Goal: Information Seeking & Learning: Learn about a topic

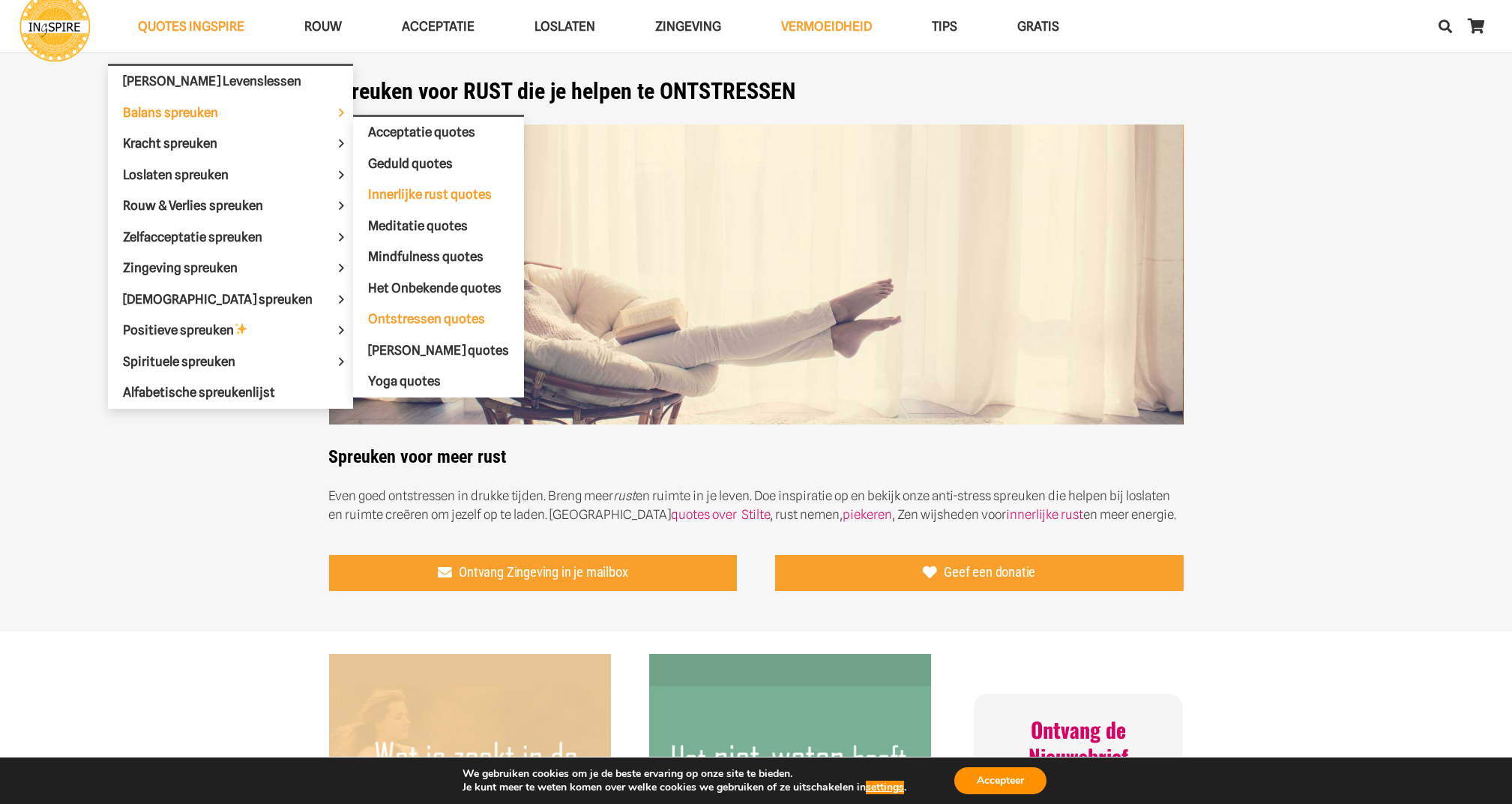
click at [370, 187] on span "Innerlijke rust quotes" at bounding box center [430, 194] width 123 height 15
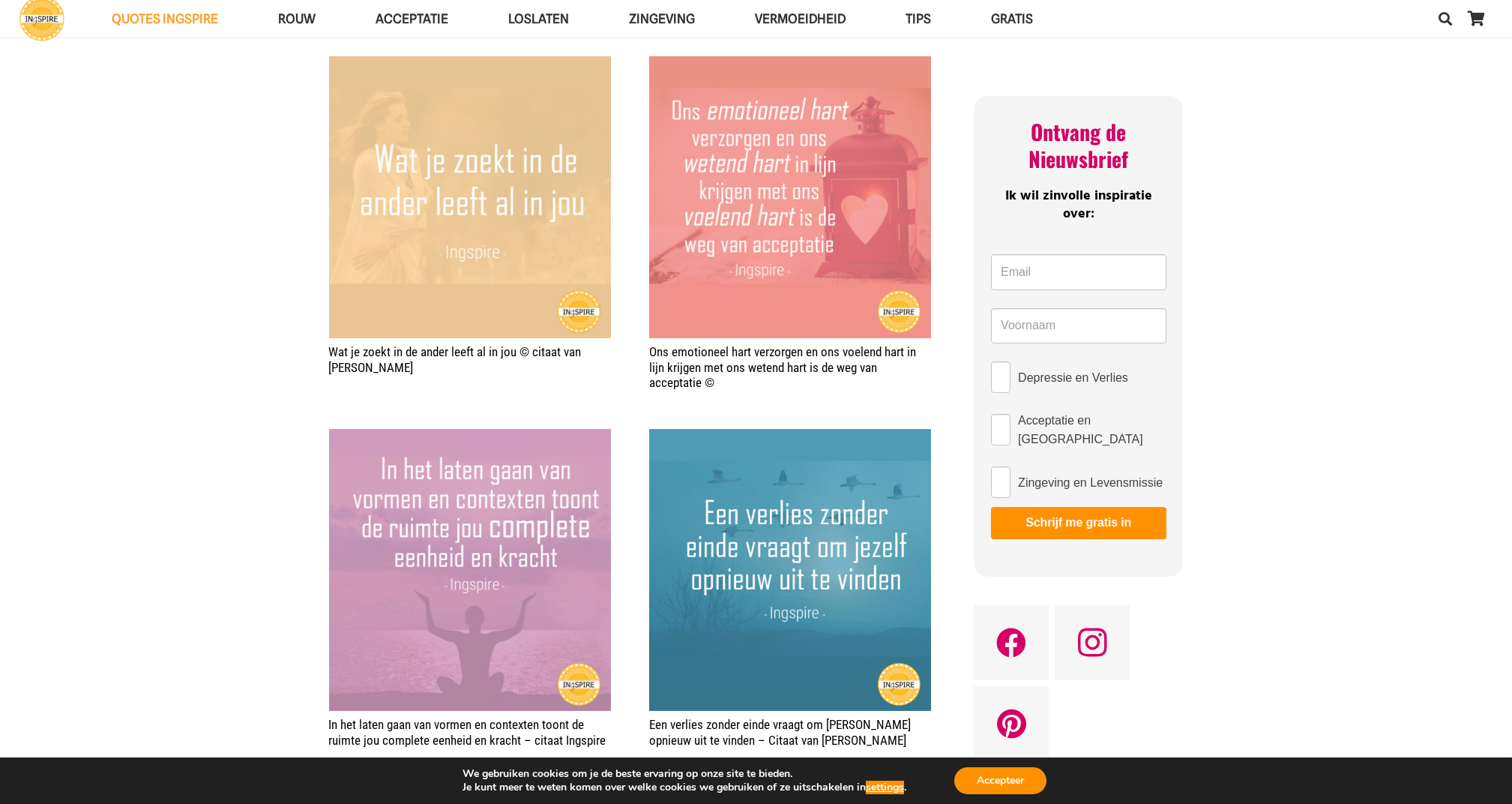
scroll to position [860, 0]
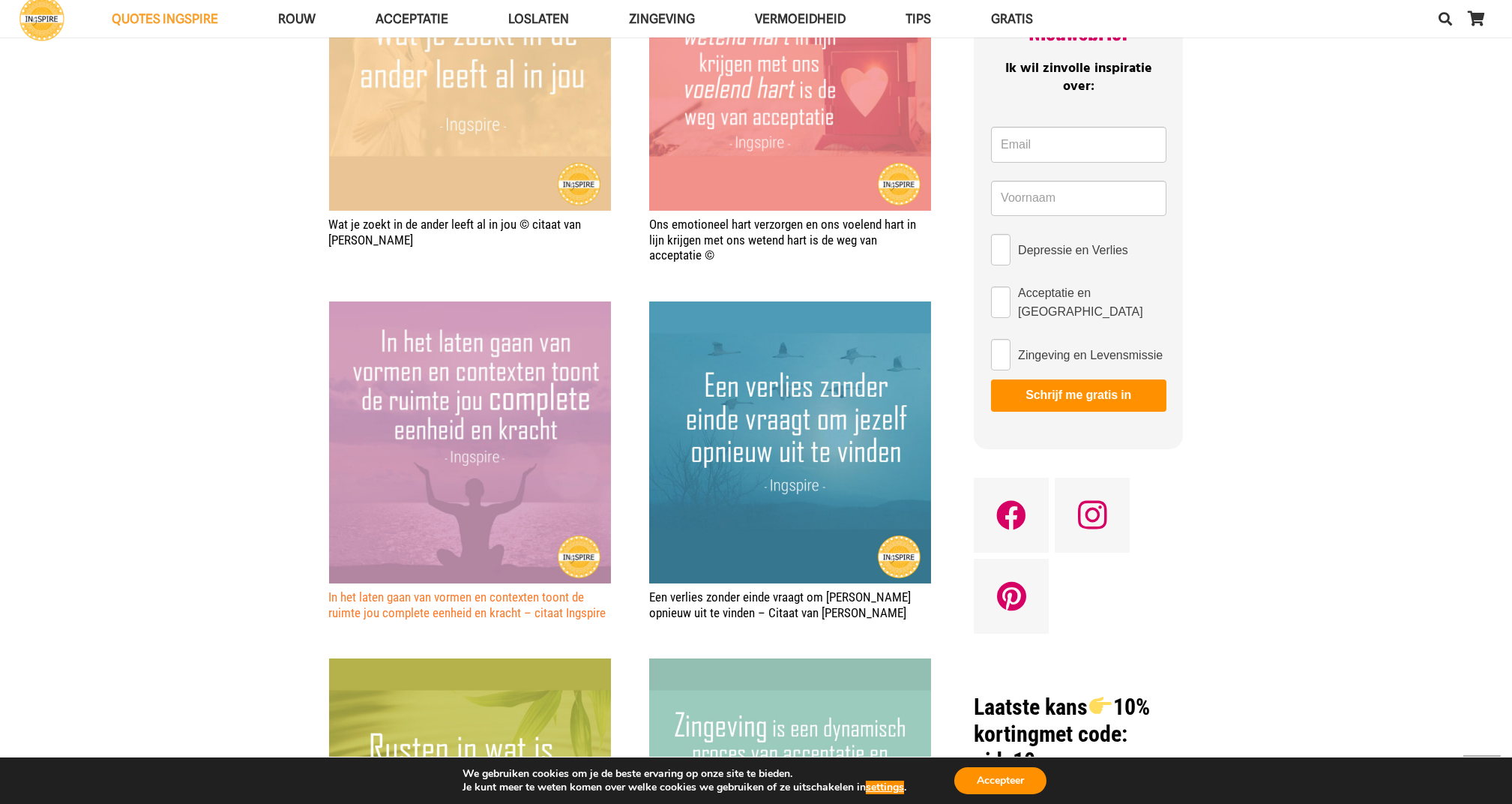
click at [380, 607] on link "In het laten gaan van vormen en contexten toont de ruimte jou complete eenheid …" at bounding box center [468, 604] width 278 height 30
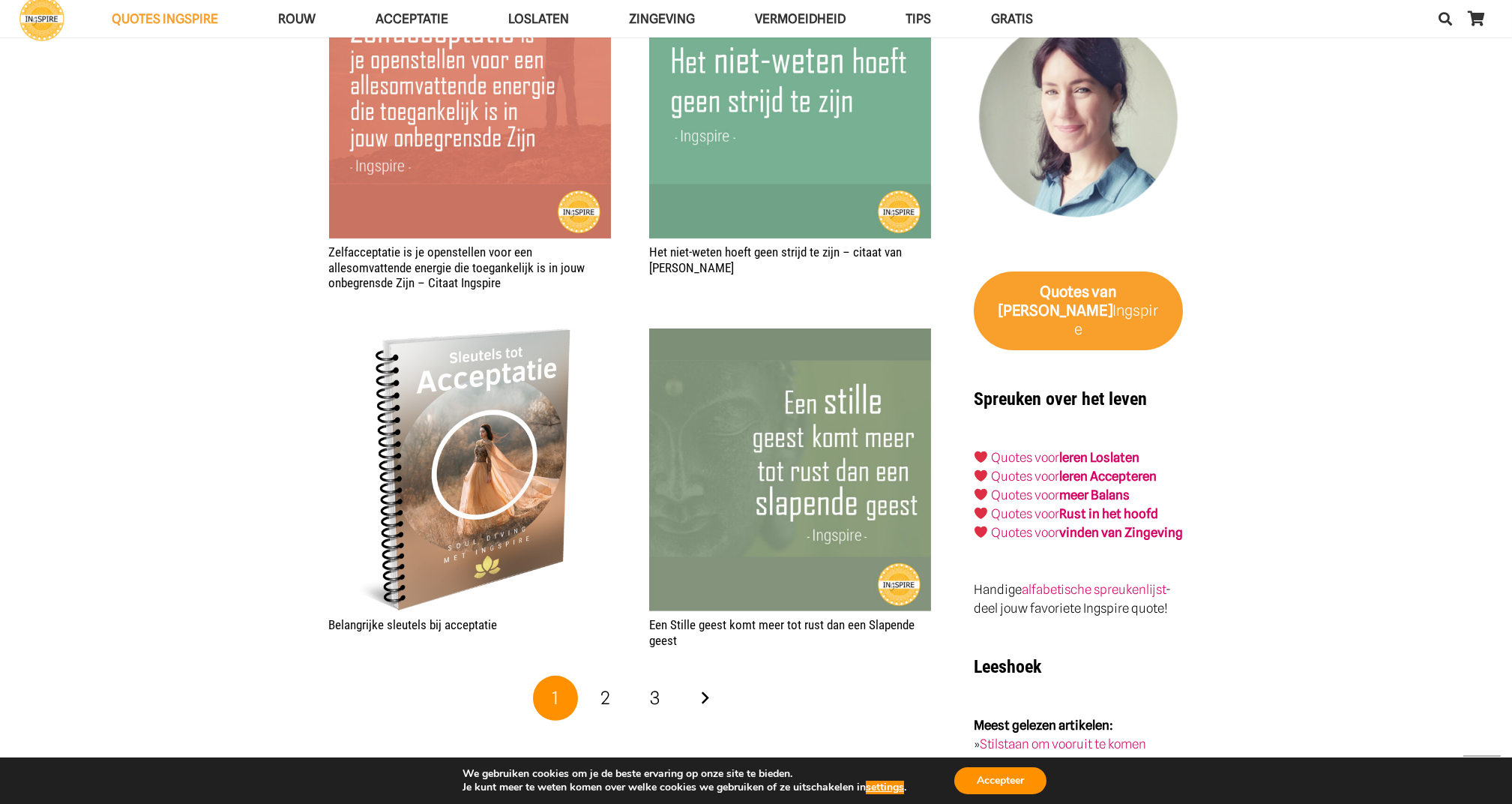
scroll to position [2292, 0]
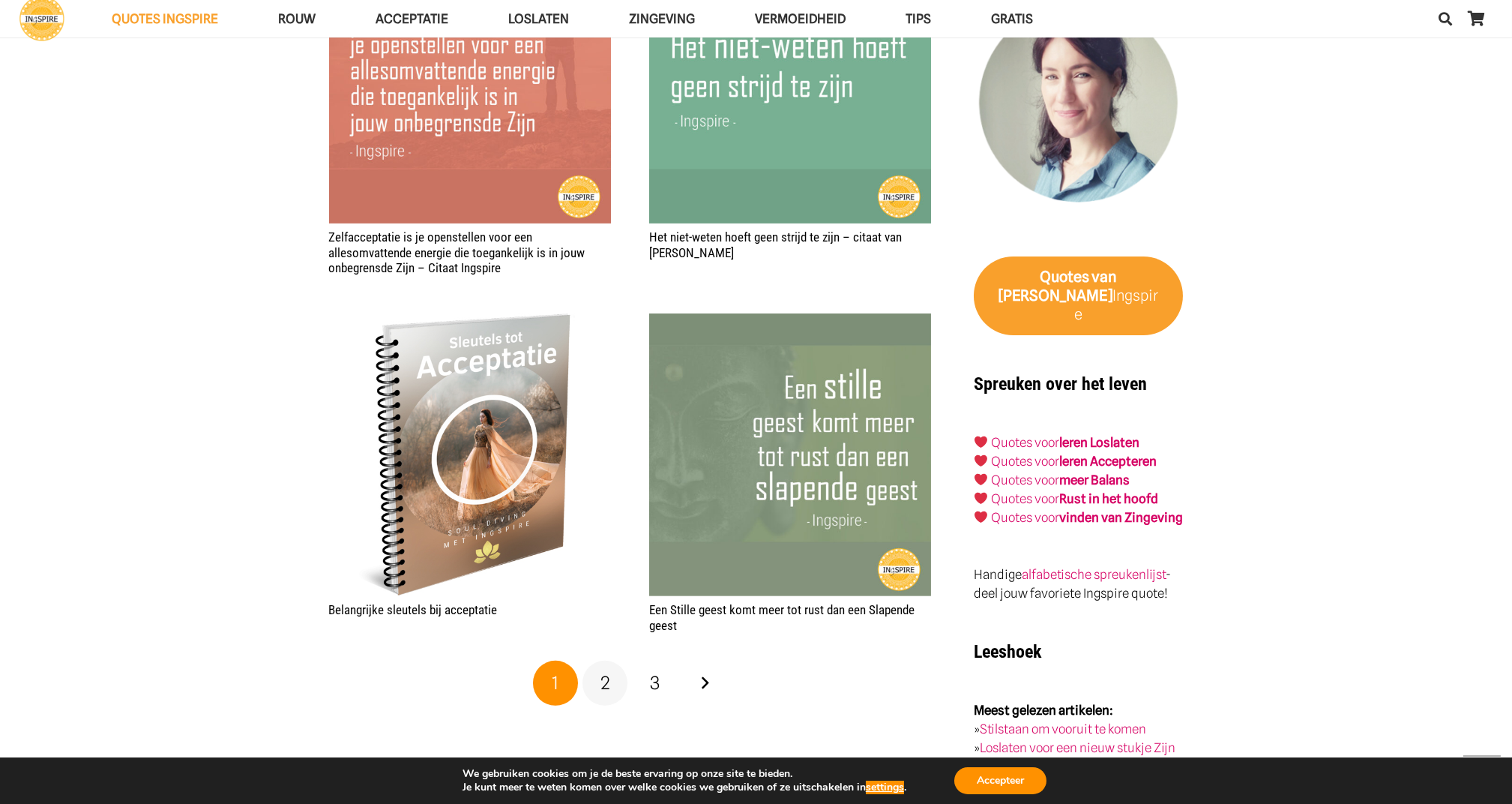
click at [604, 689] on span "2" at bounding box center [605, 683] width 10 height 22
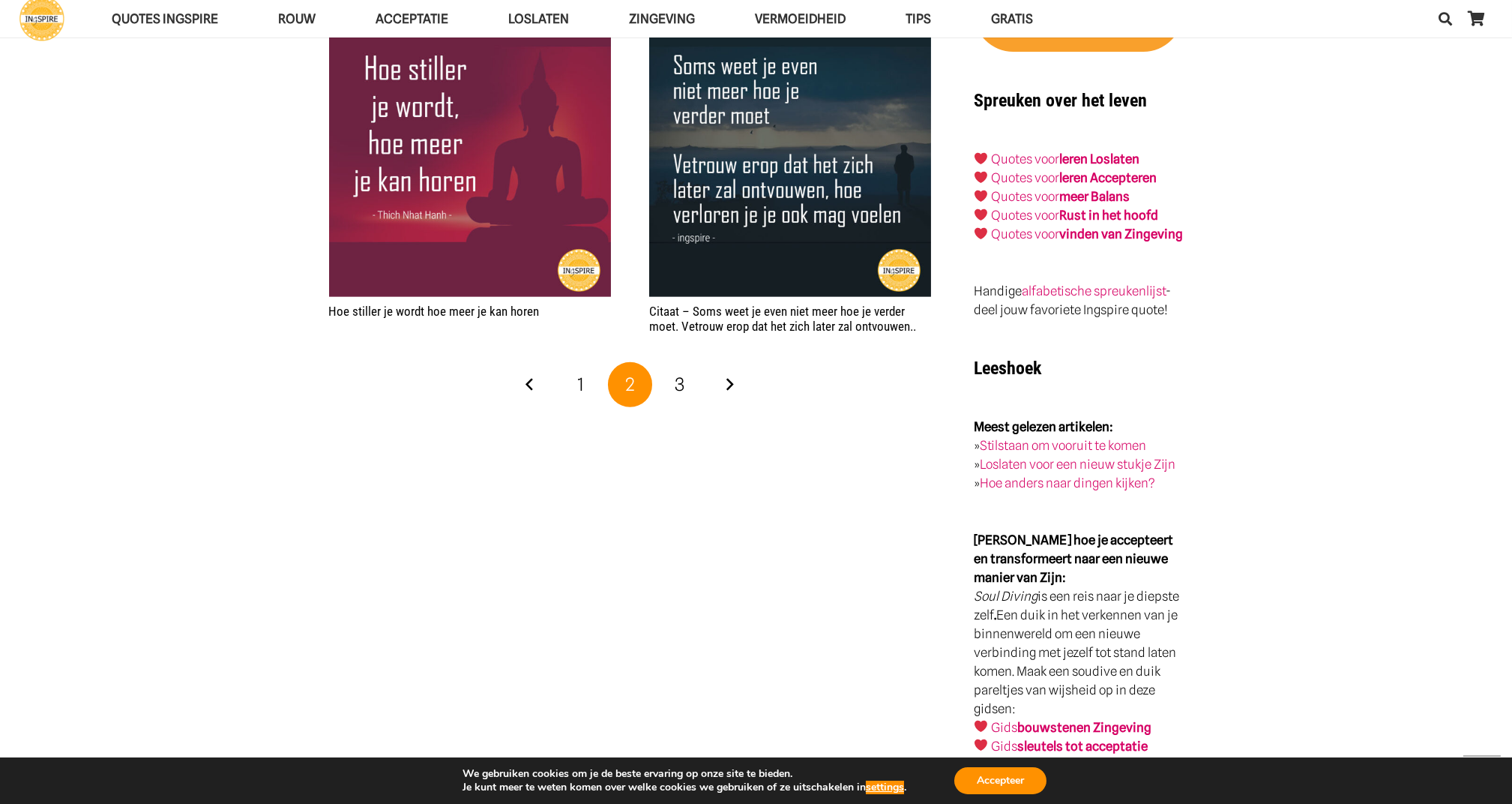
scroll to position [2598, 0]
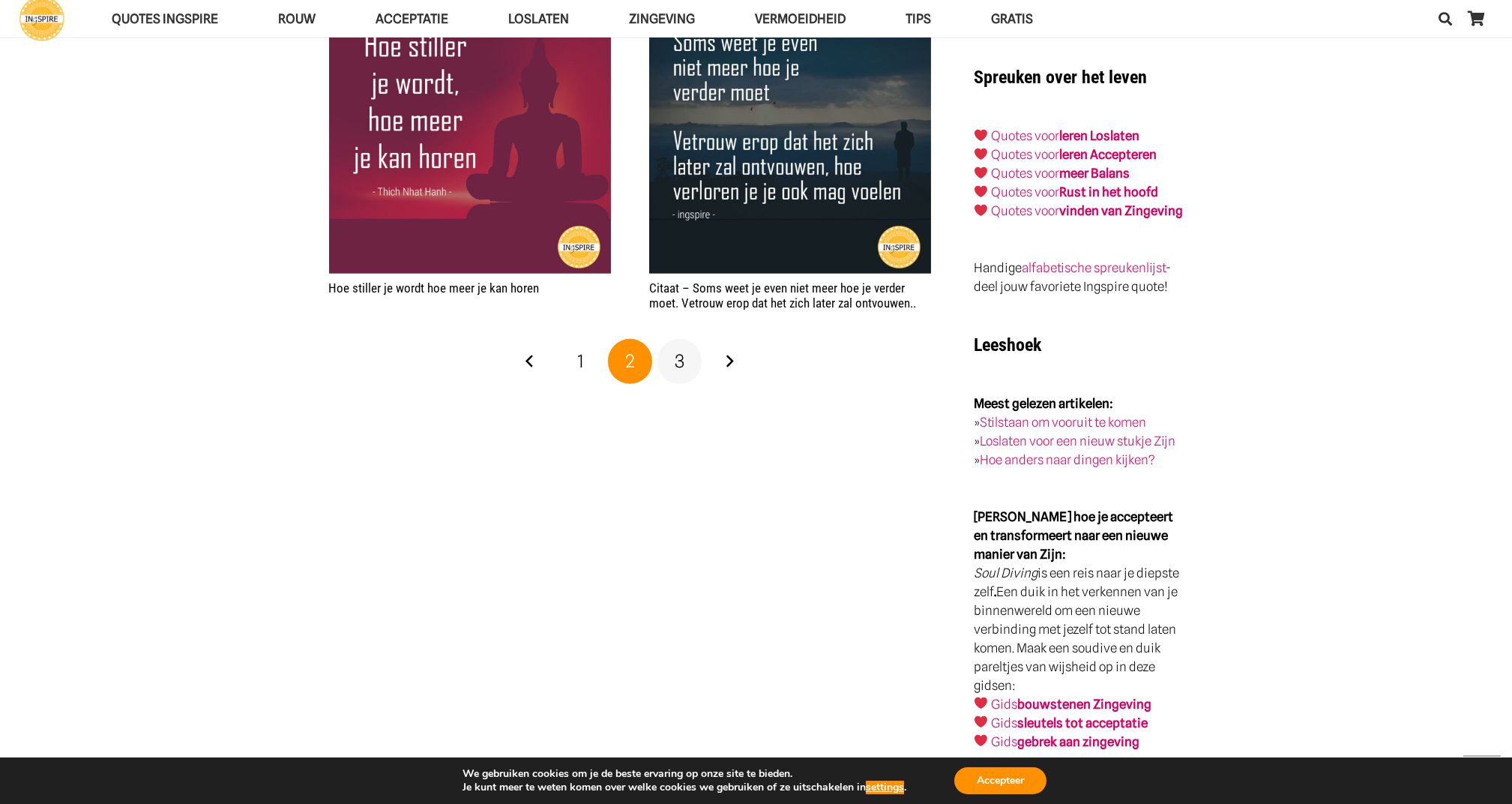
click at [676, 360] on span "3" at bounding box center [679, 361] width 10 height 22
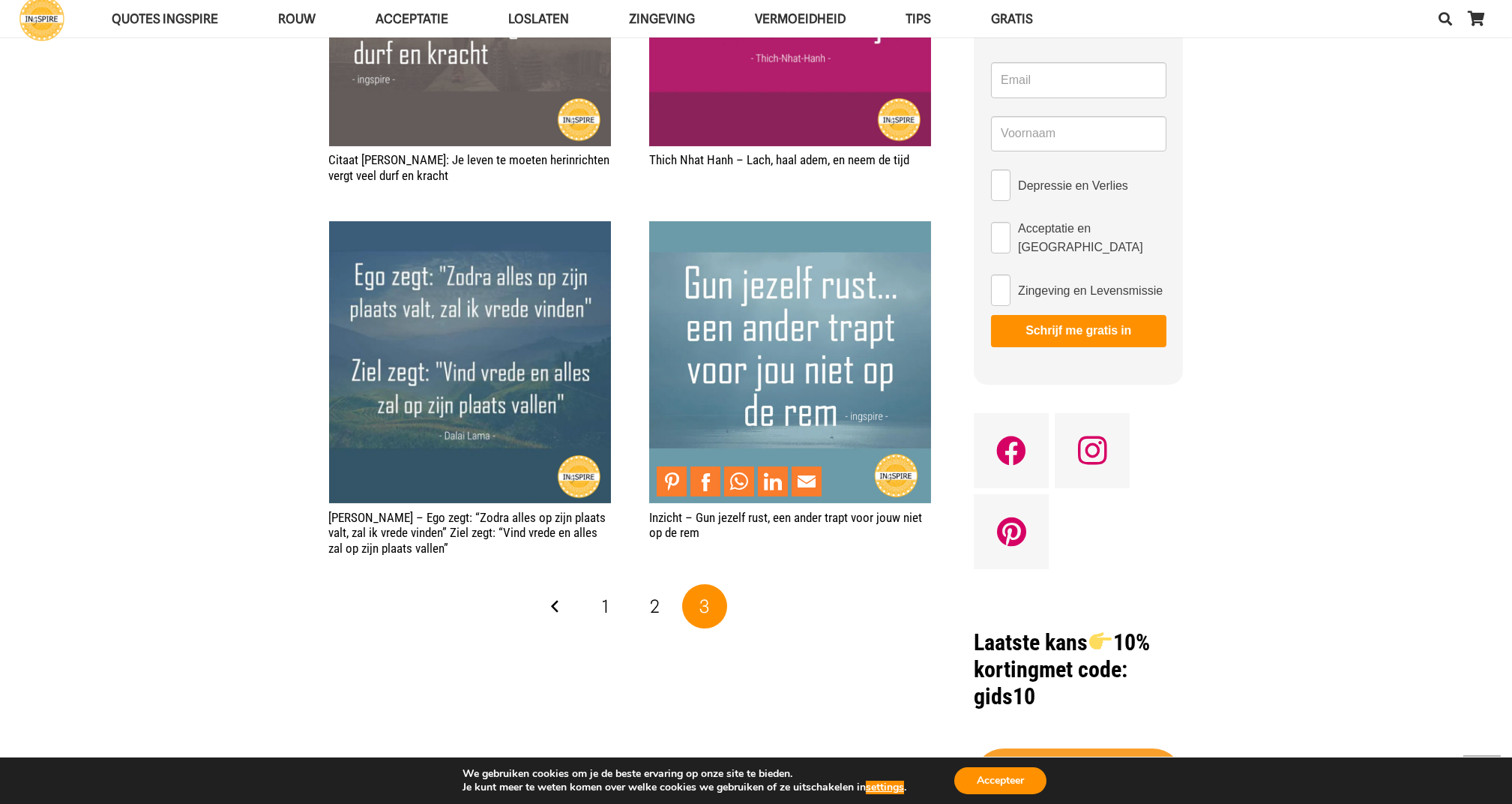
scroll to position [959, 0]
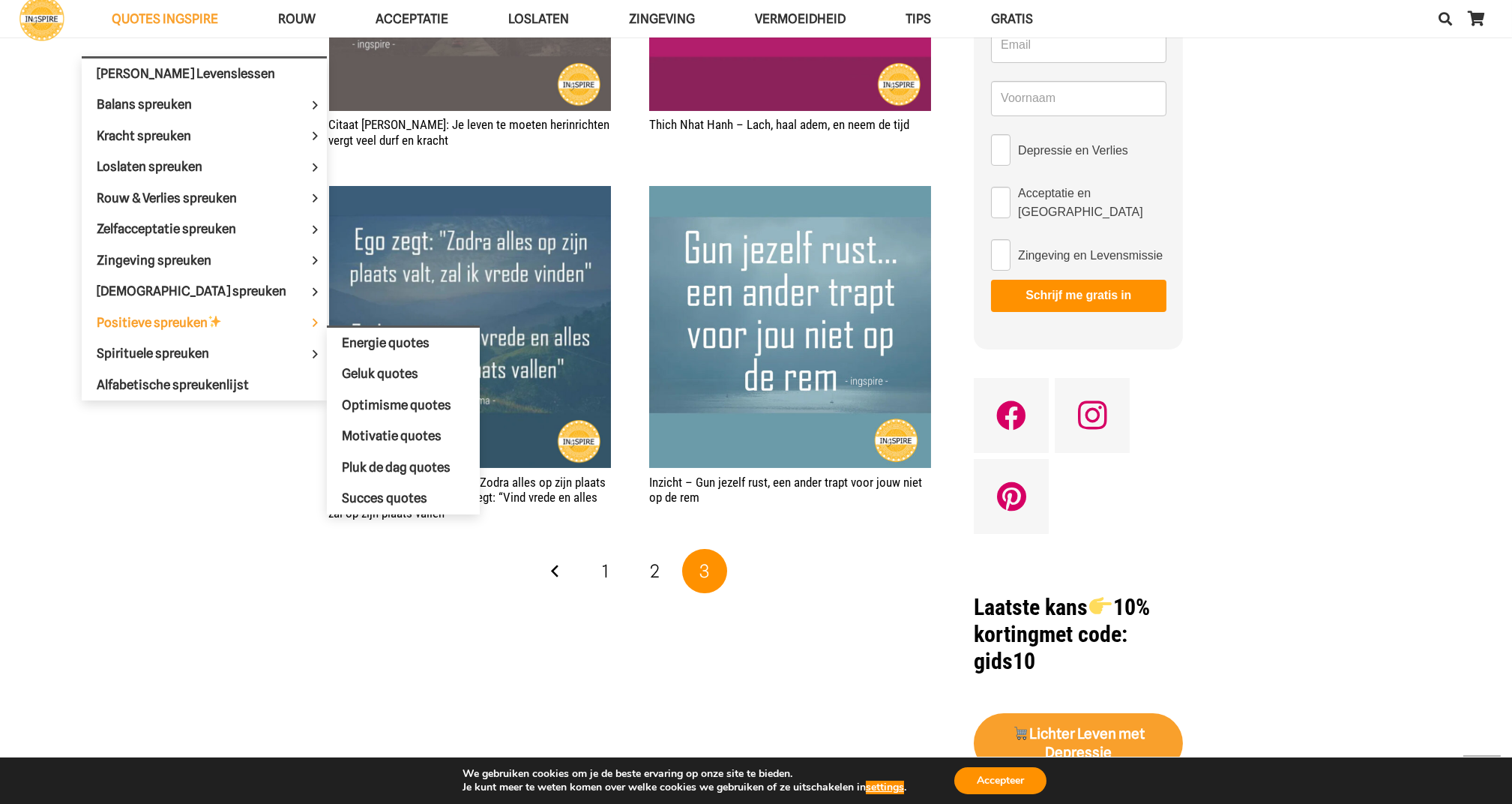
click at [184, 314] on span "Positieve spreuken" at bounding box center [171, 321] width 150 height 15
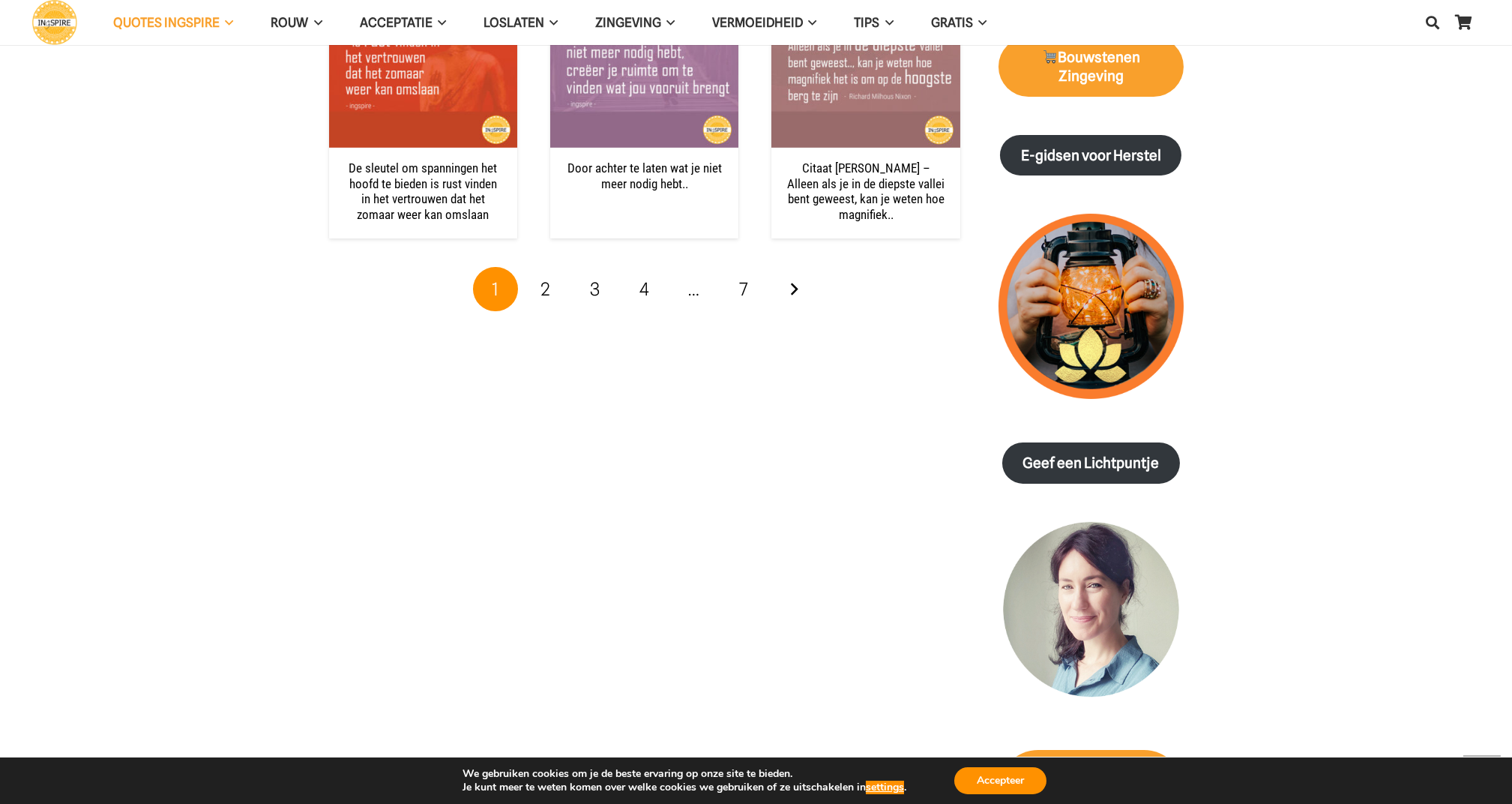
scroll to position [1718, 0]
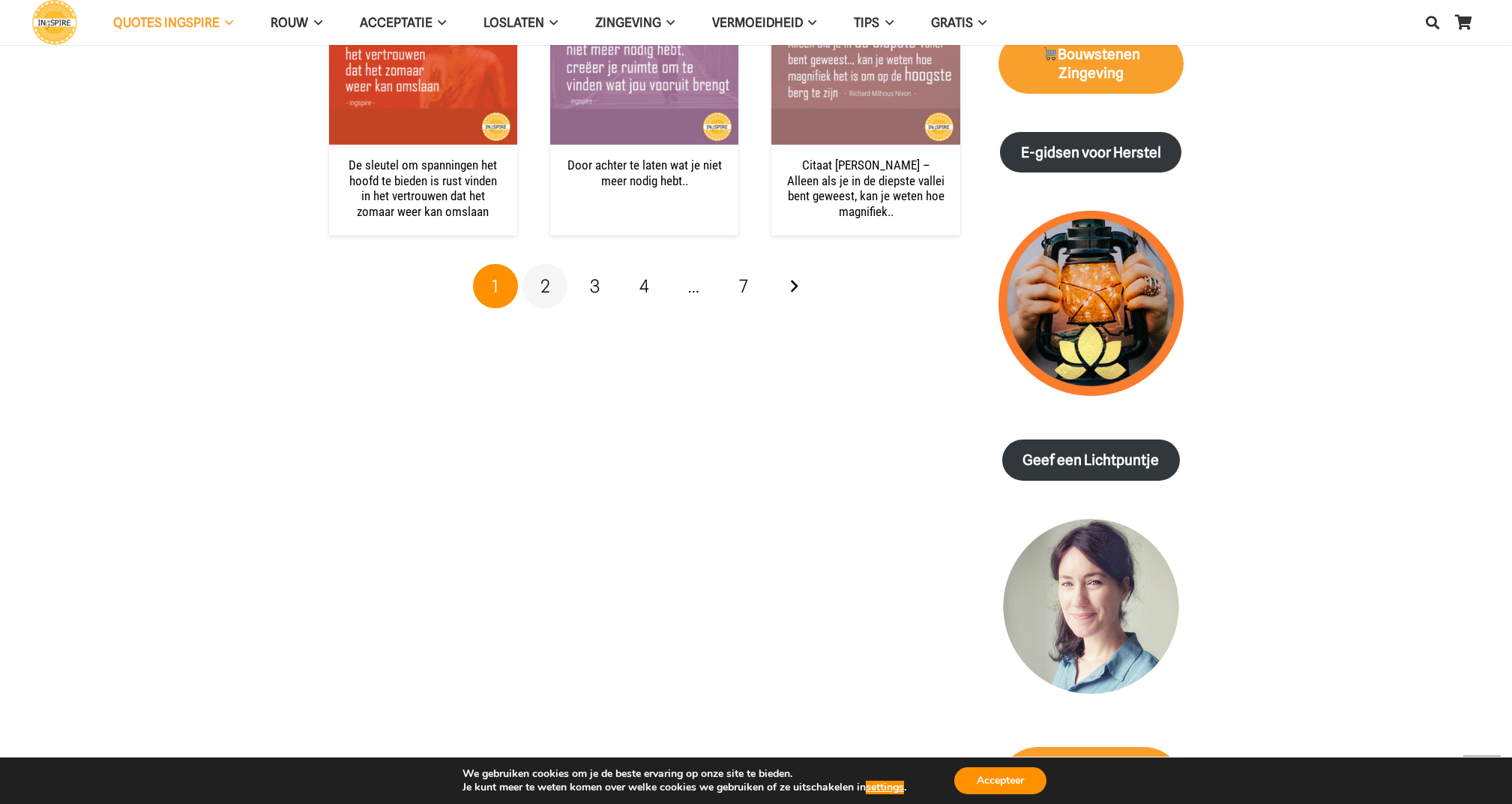
click at [549, 280] on link "2" at bounding box center [544, 286] width 45 height 45
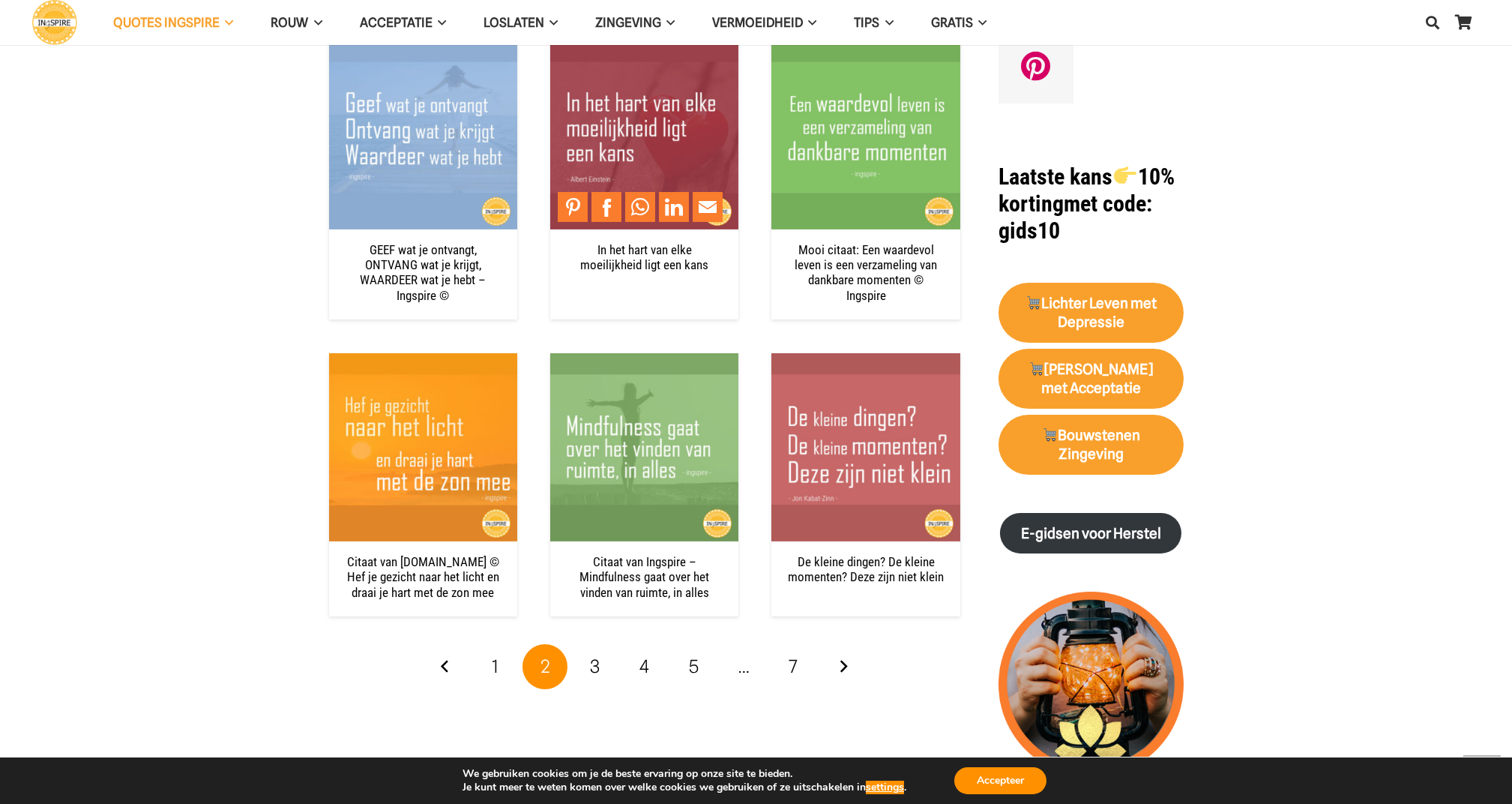
scroll to position [1359, 0]
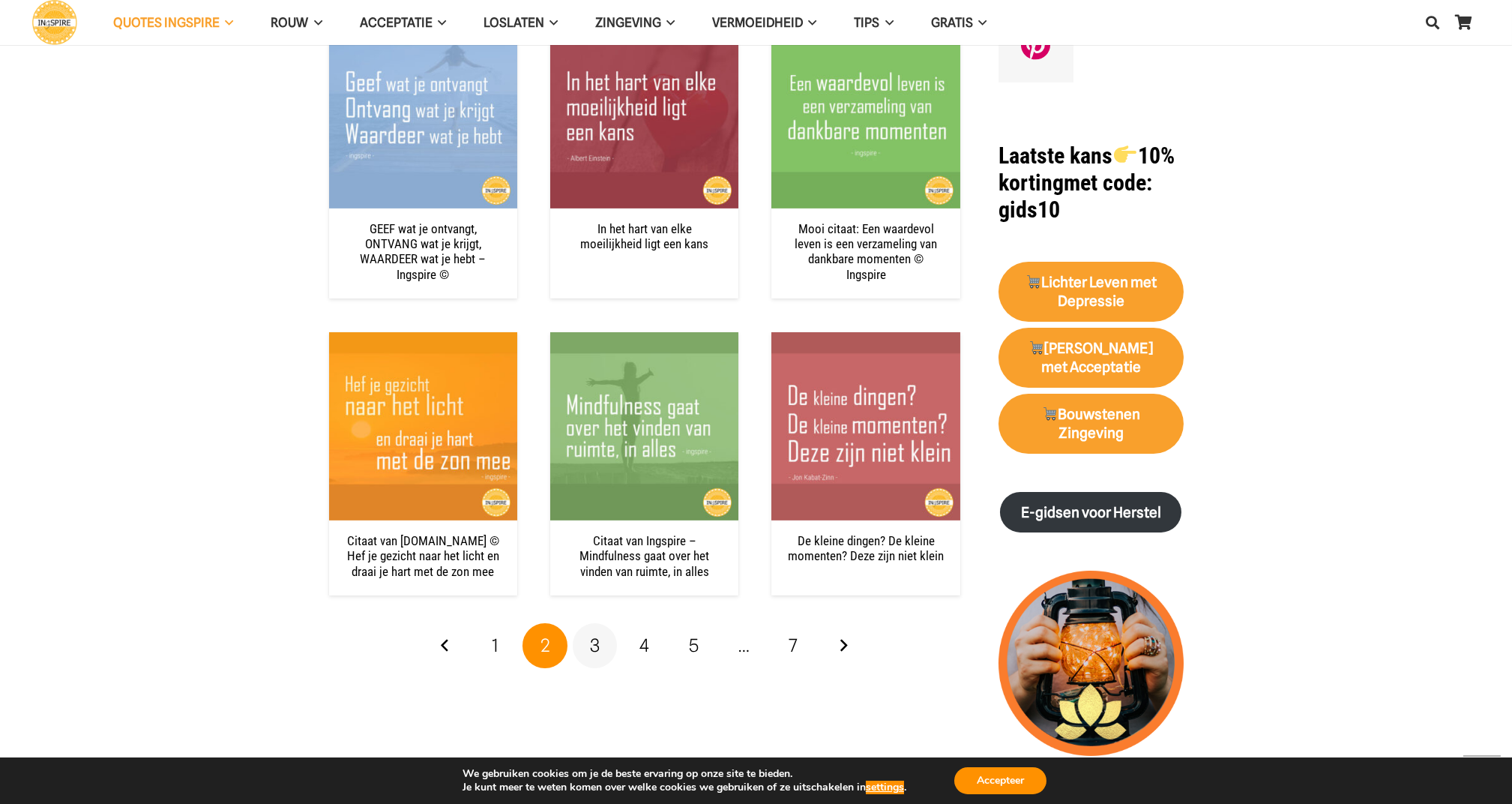
click at [593, 651] on span "3" at bounding box center [595, 645] width 10 height 22
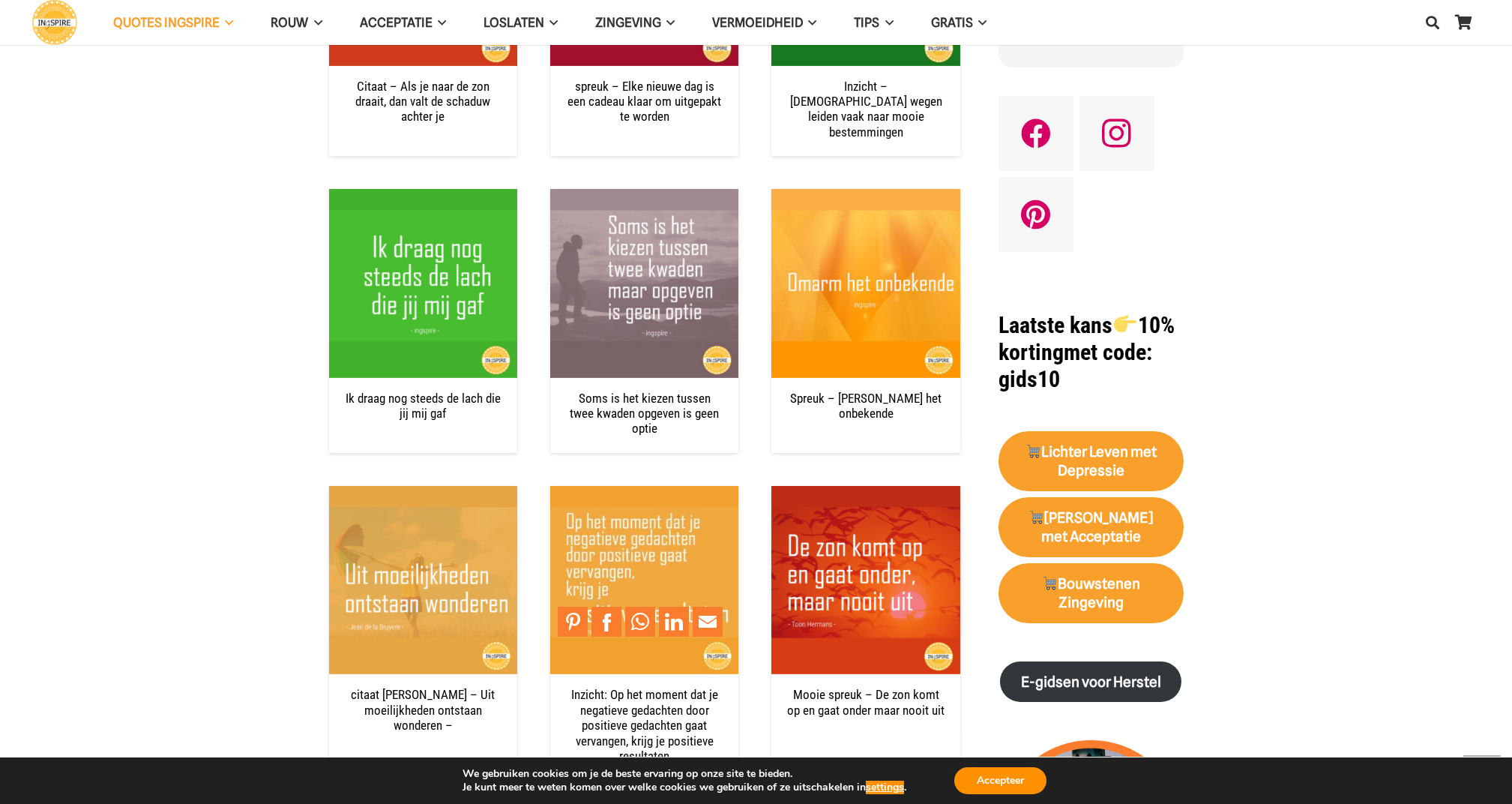
scroll to position [1279, 0]
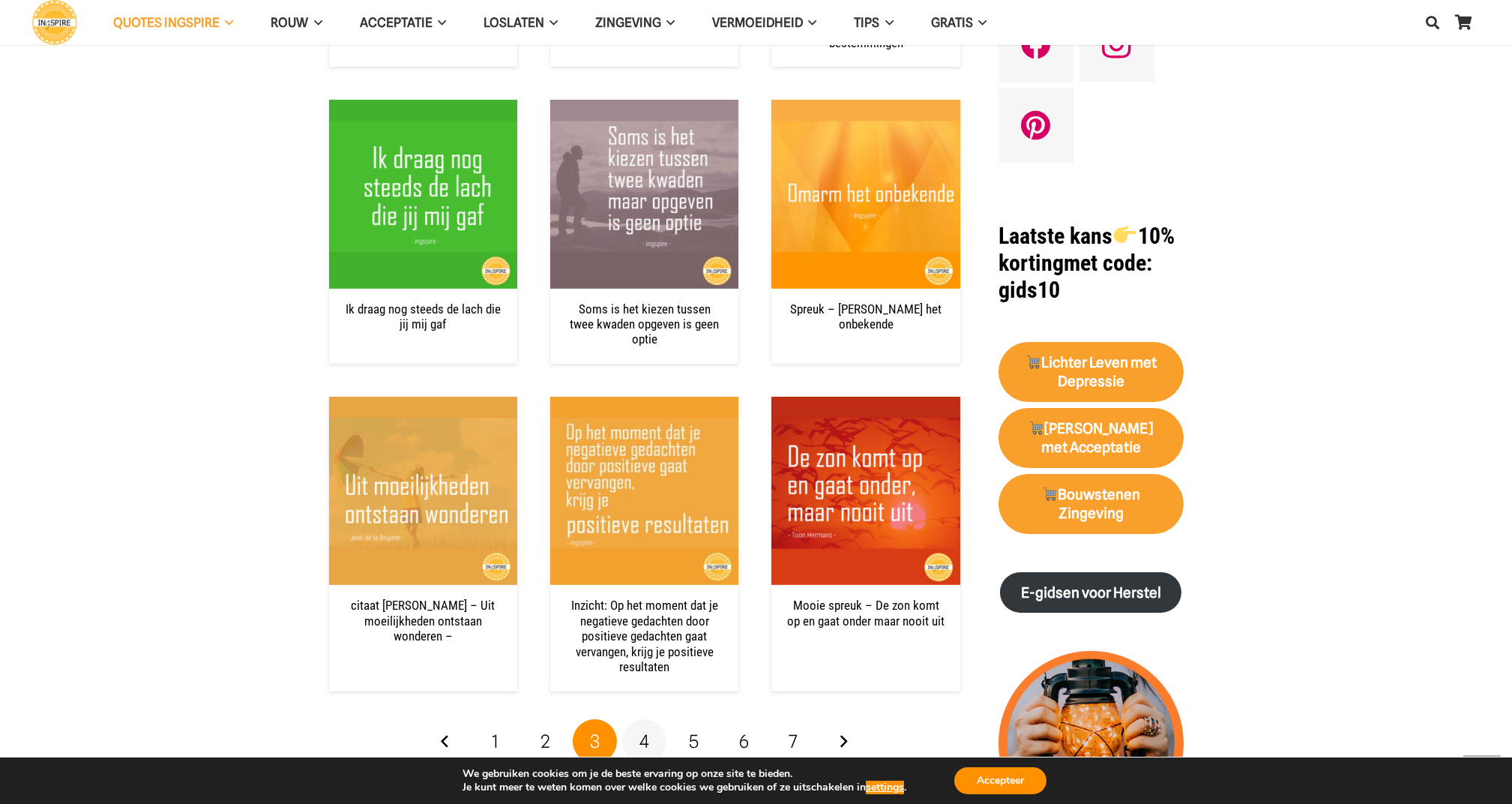
click at [644, 730] on span "4" at bounding box center [645, 741] width 10 height 22
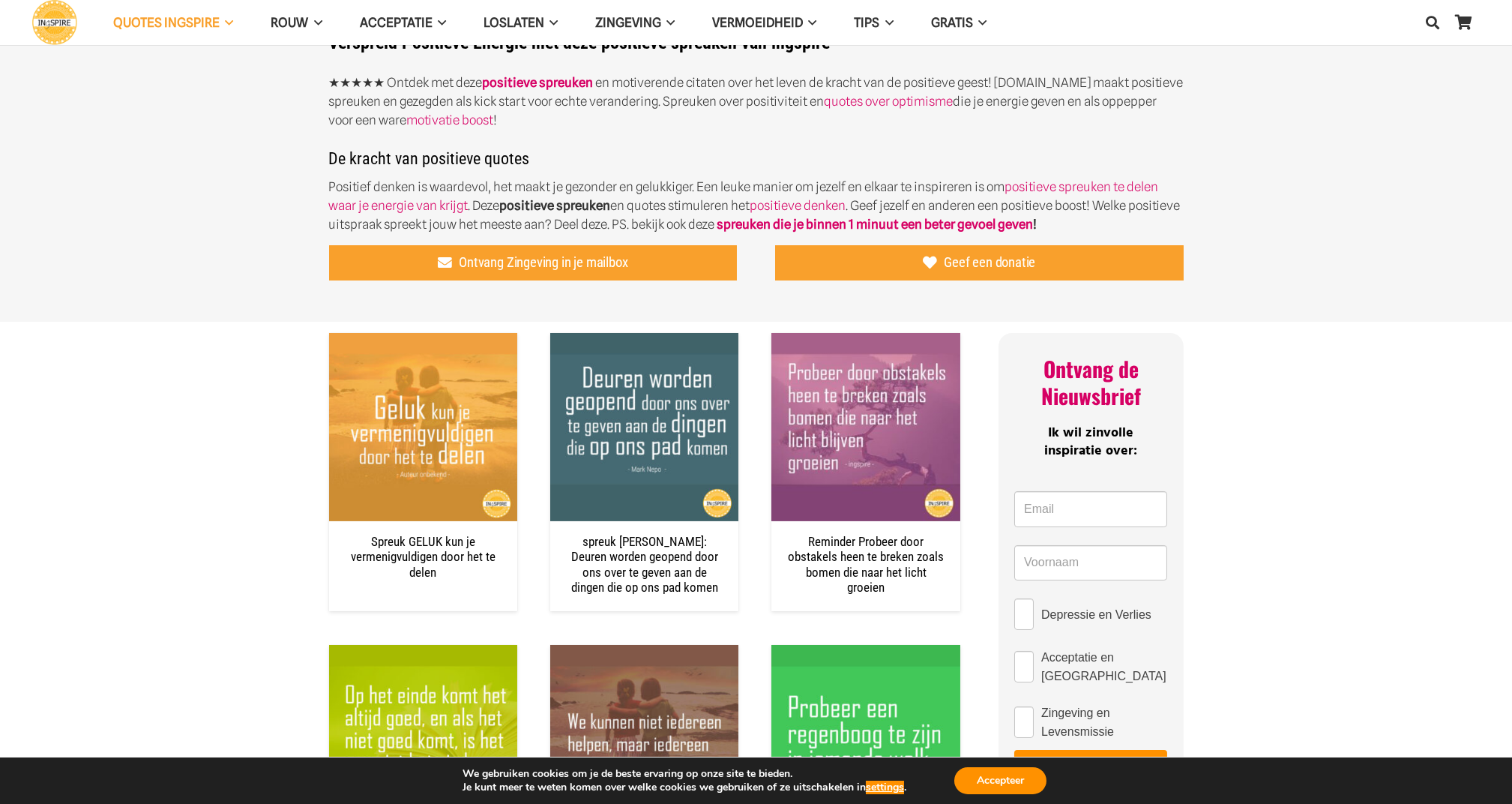
scroll to position [439, 0]
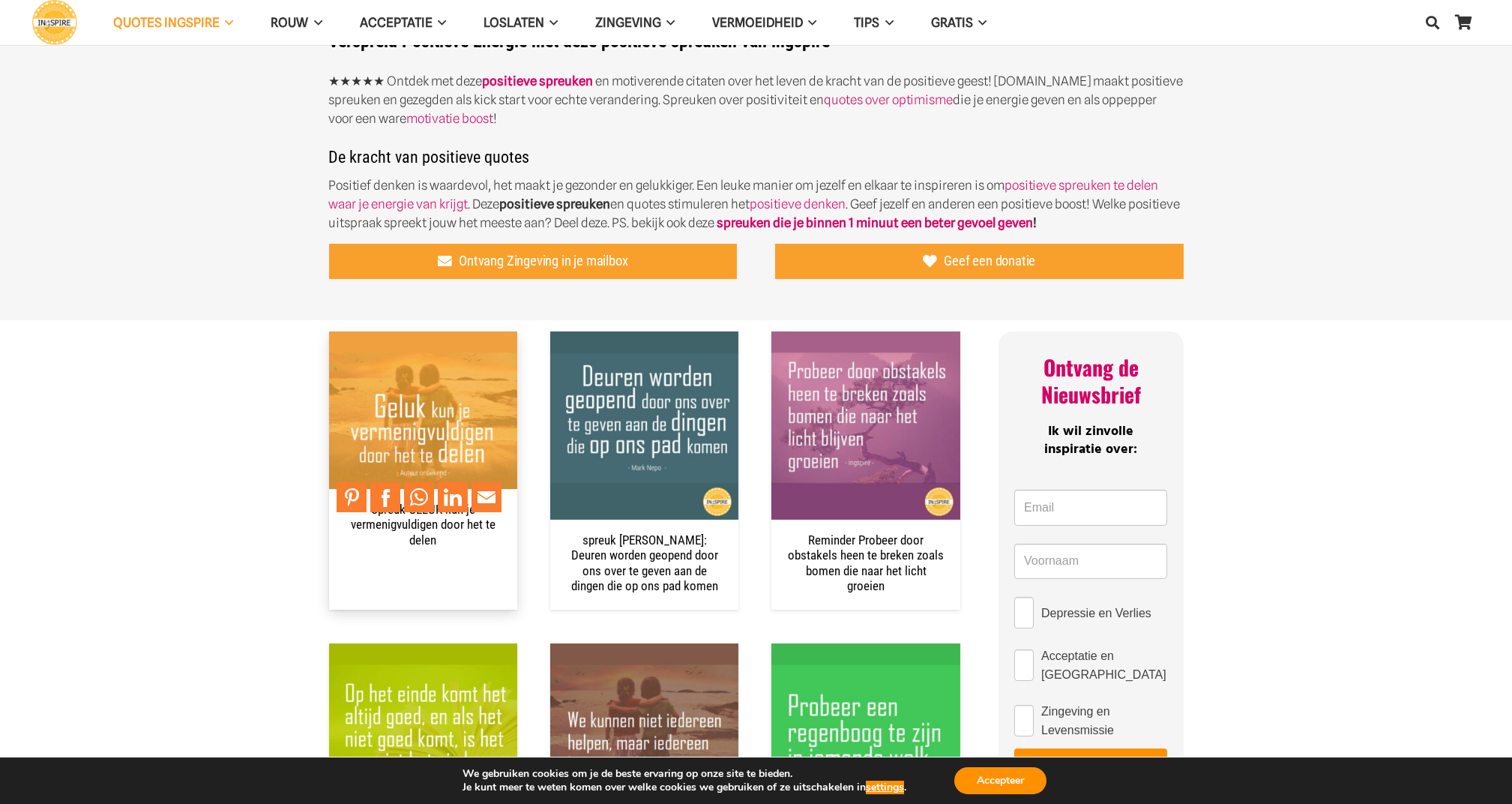
click at [412, 522] on link "Spreuk GELUK kun je vermenigvuldigen door het te delen" at bounding box center [423, 524] width 144 height 46
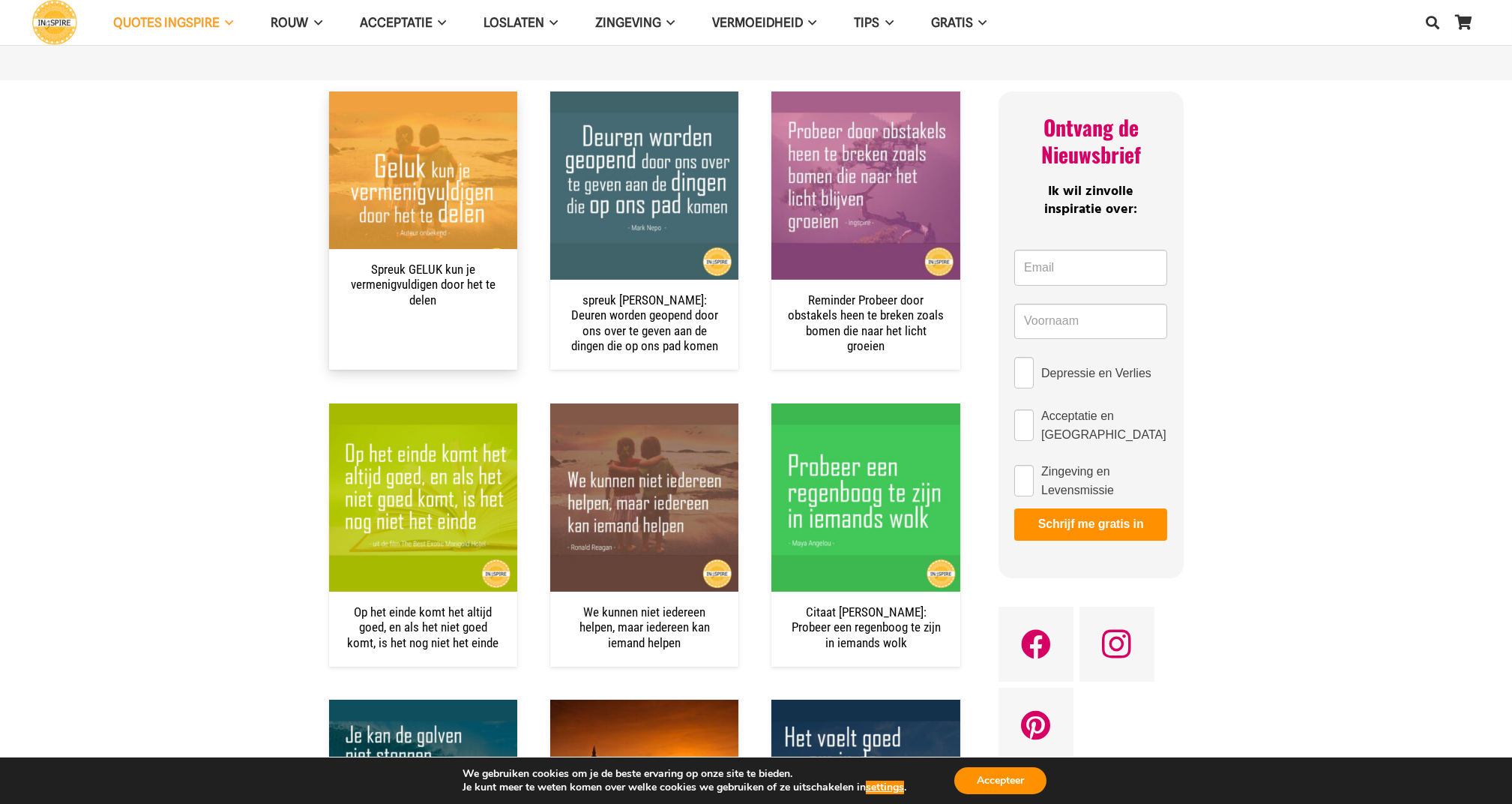
scroll to position [719, 0]
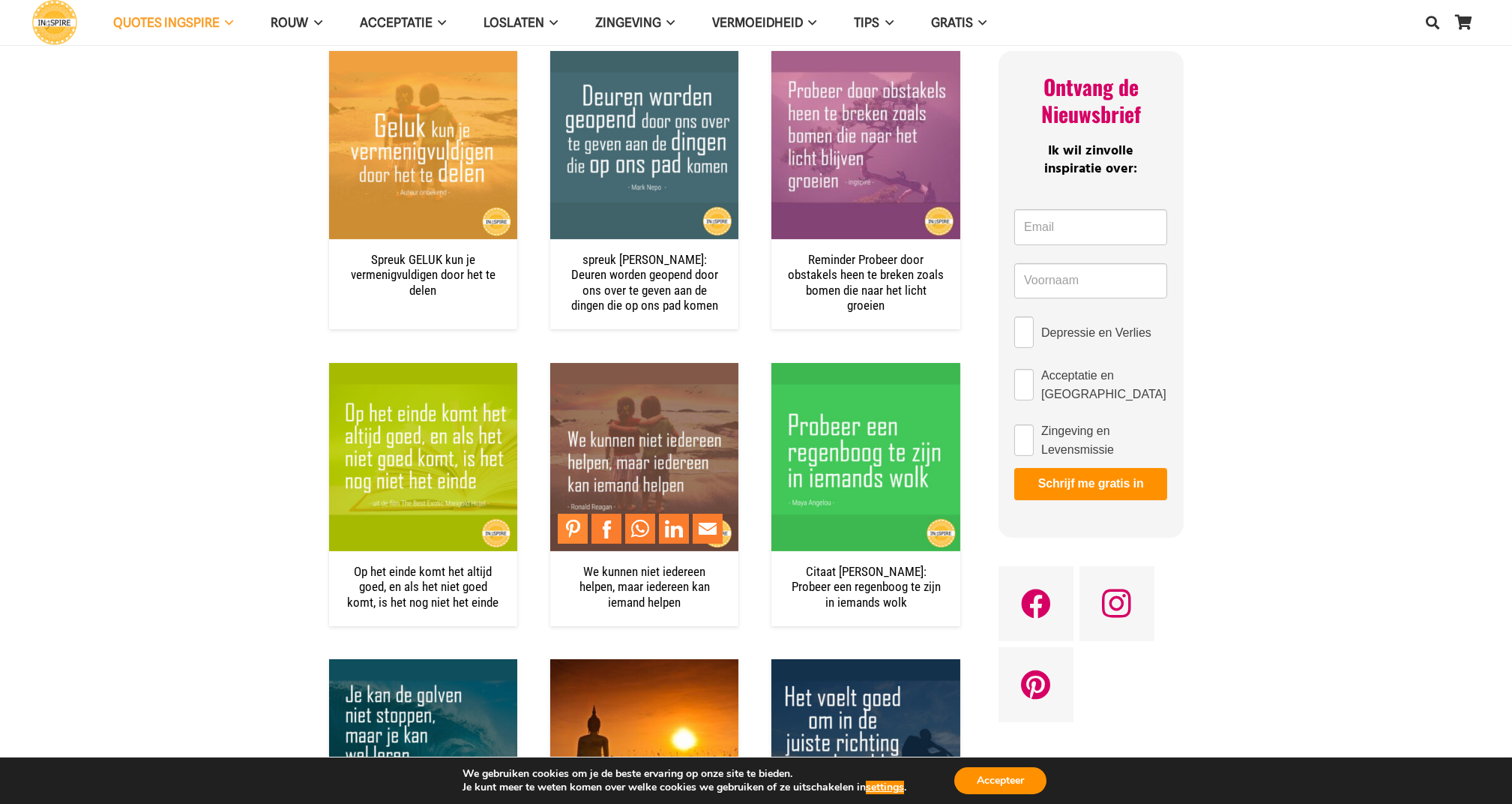
drag, startPoint x: 706, startPoint y: 576, endPoint x: 557, endPoint y: 537, distance: 154.0
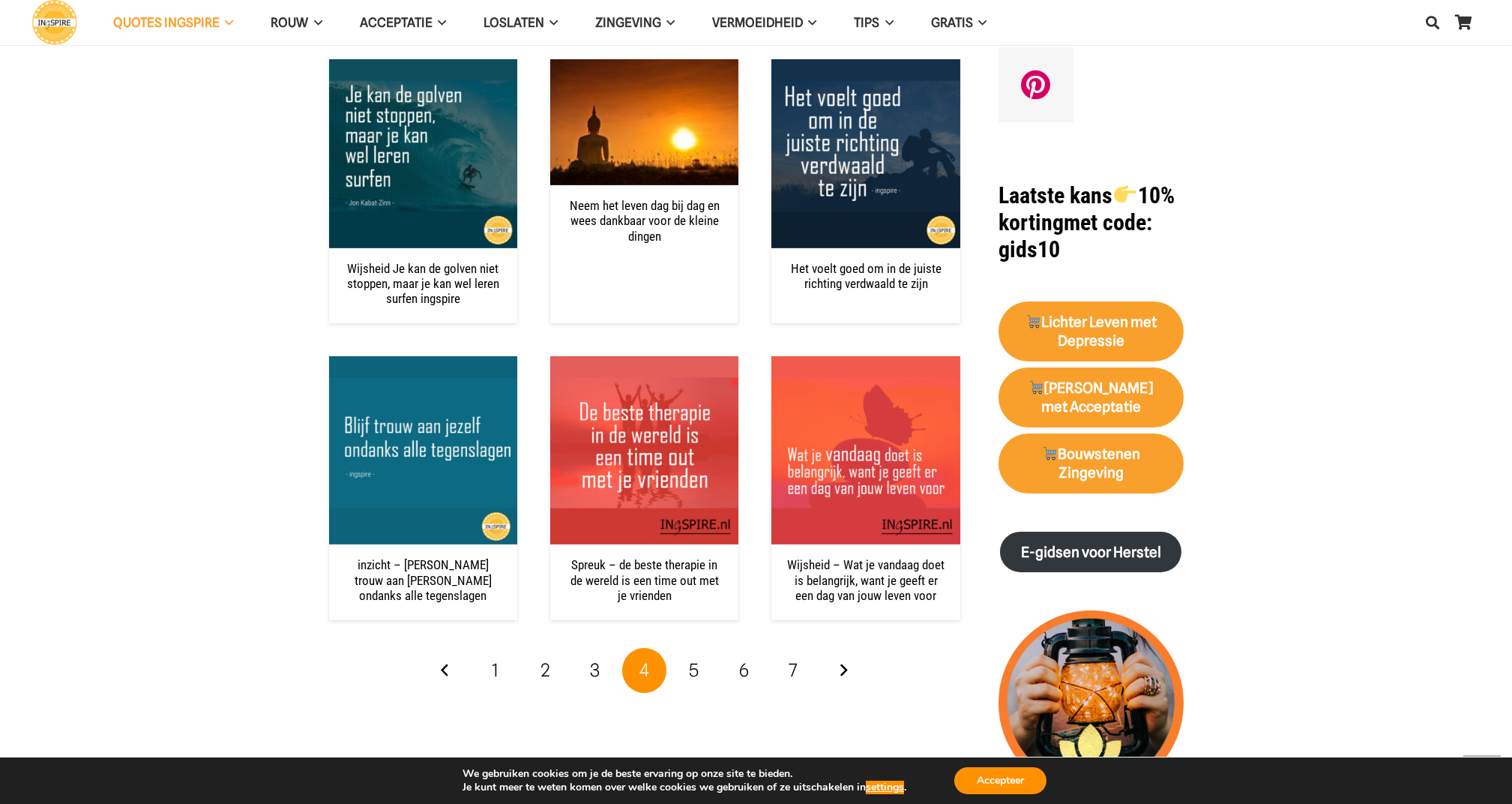
scroll to position [1359, 0]
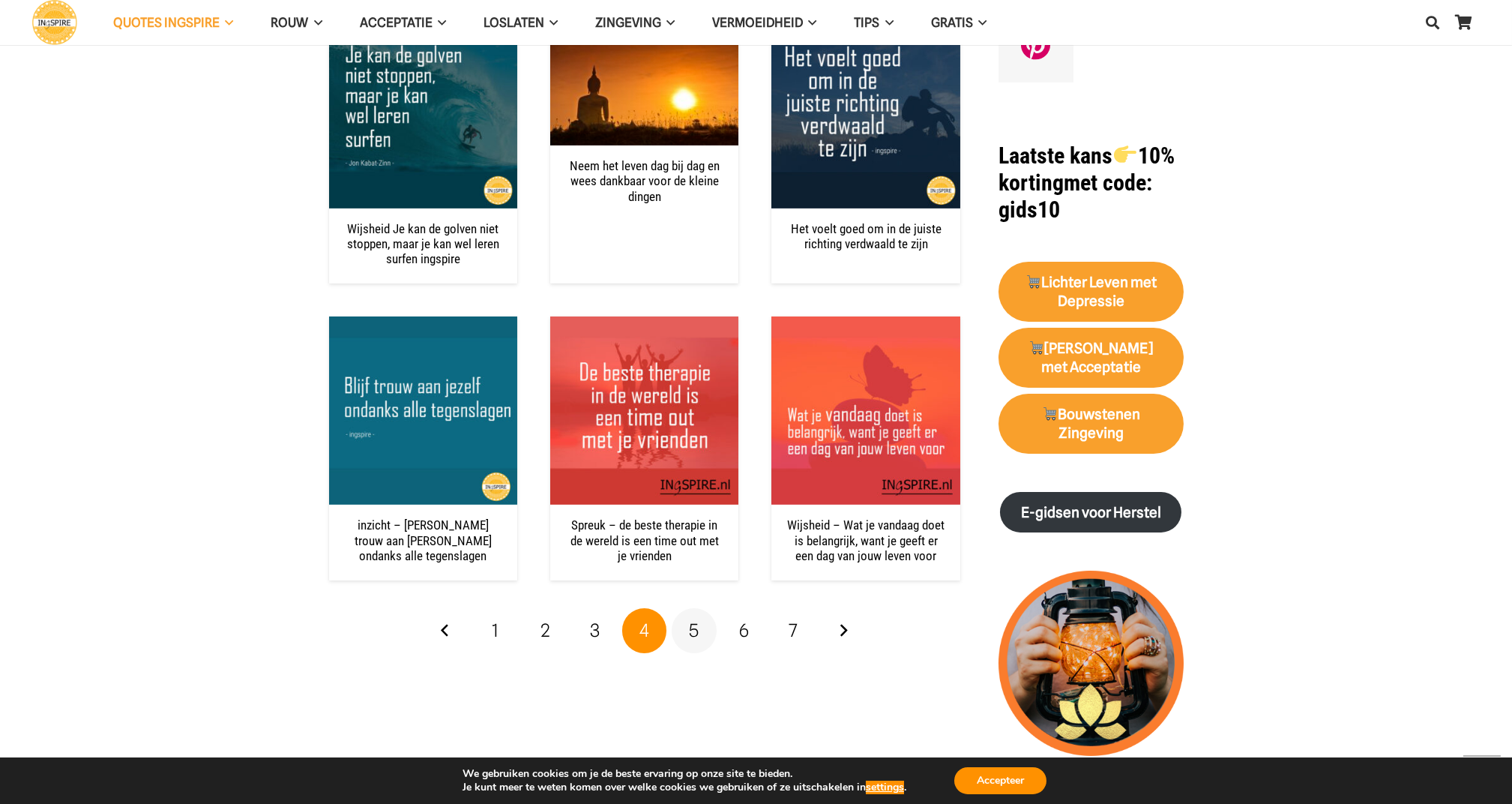
click at [700, 631] on link "5" at bounding box center [693, 630] width 45 height 45
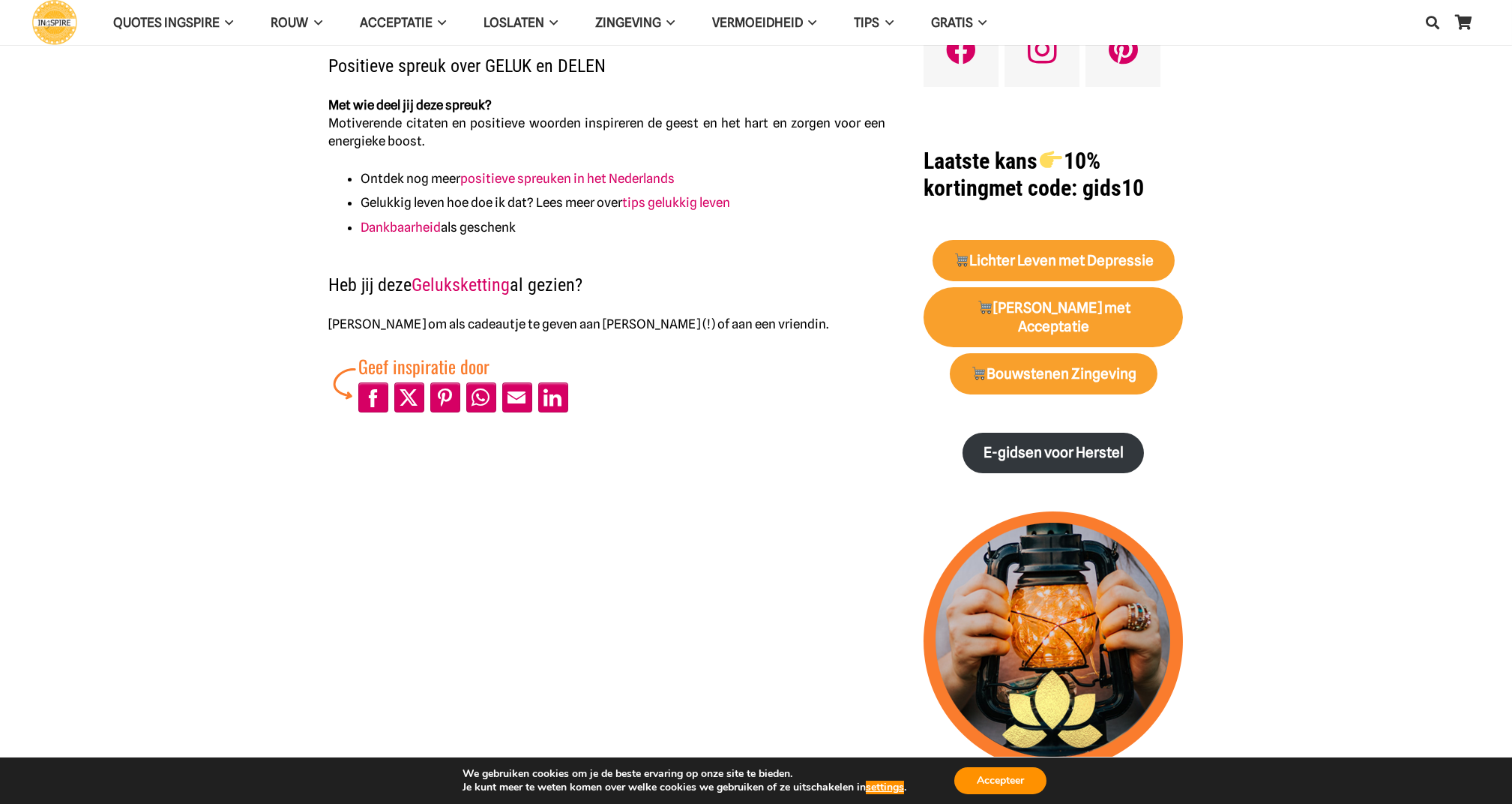
scroll to position [559, 0]
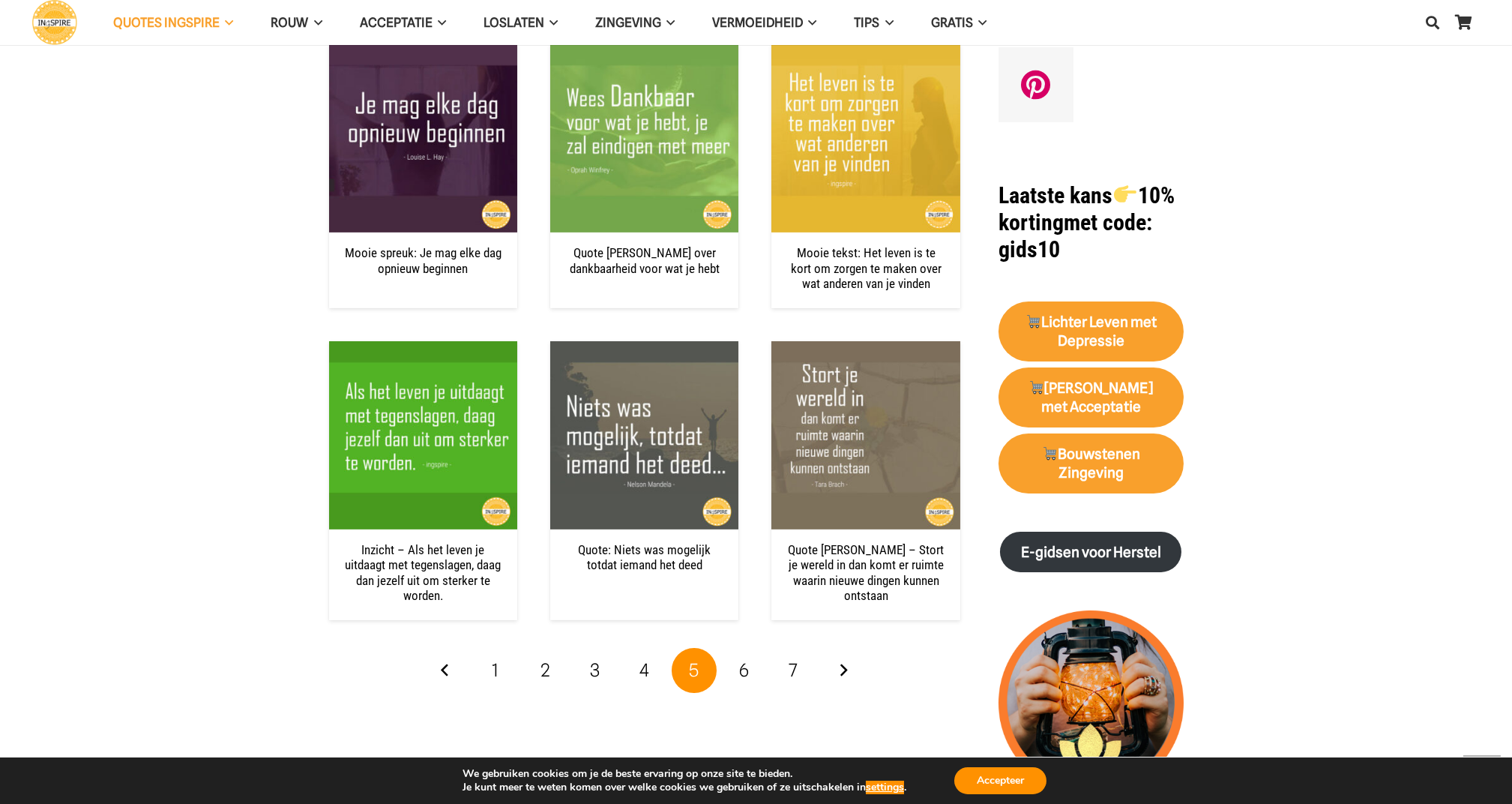
scroll to position [1359, 0]
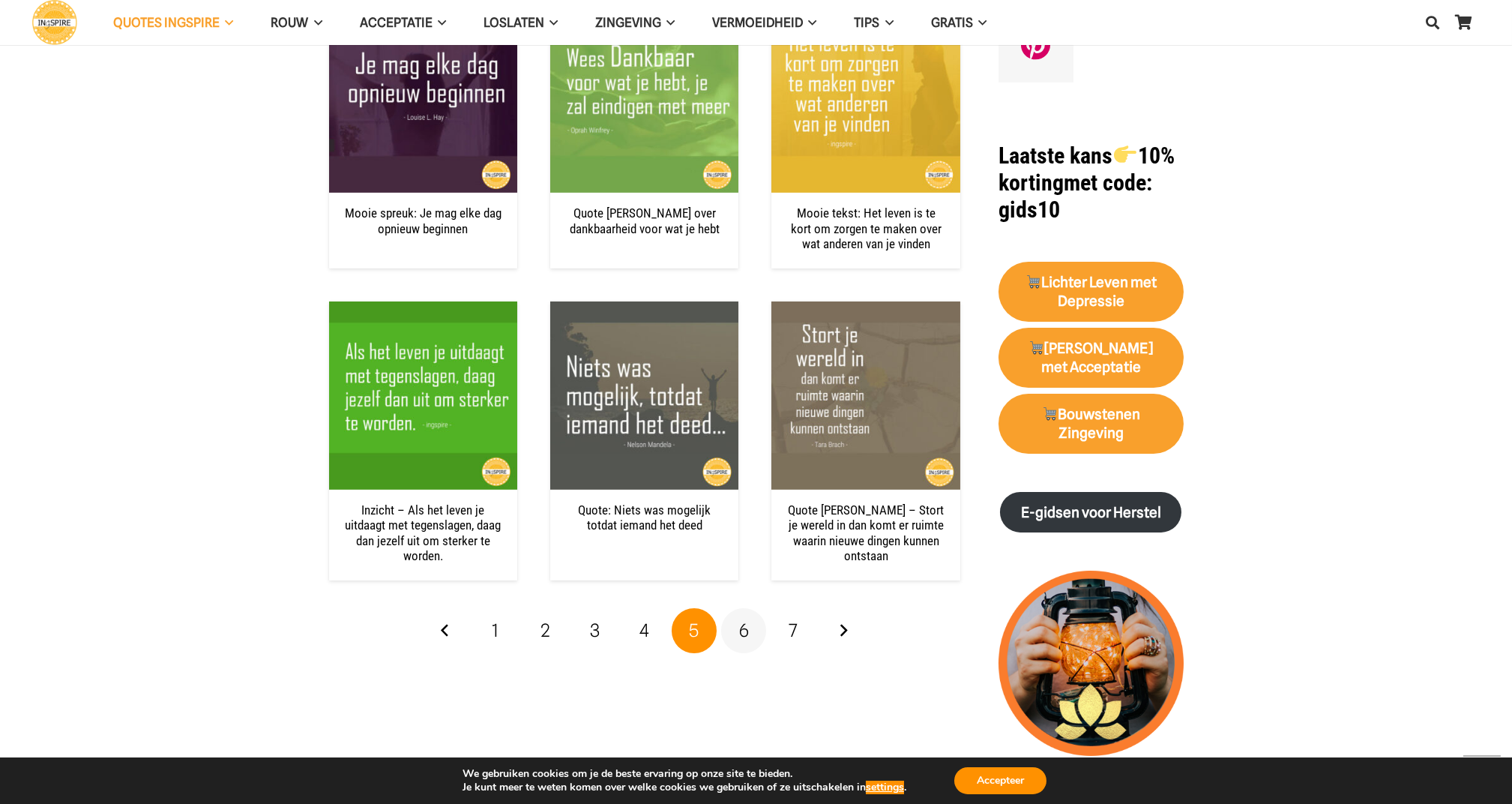
click at [746, 625] on span "6" at bounding box center [744, 630] width 10 height 22
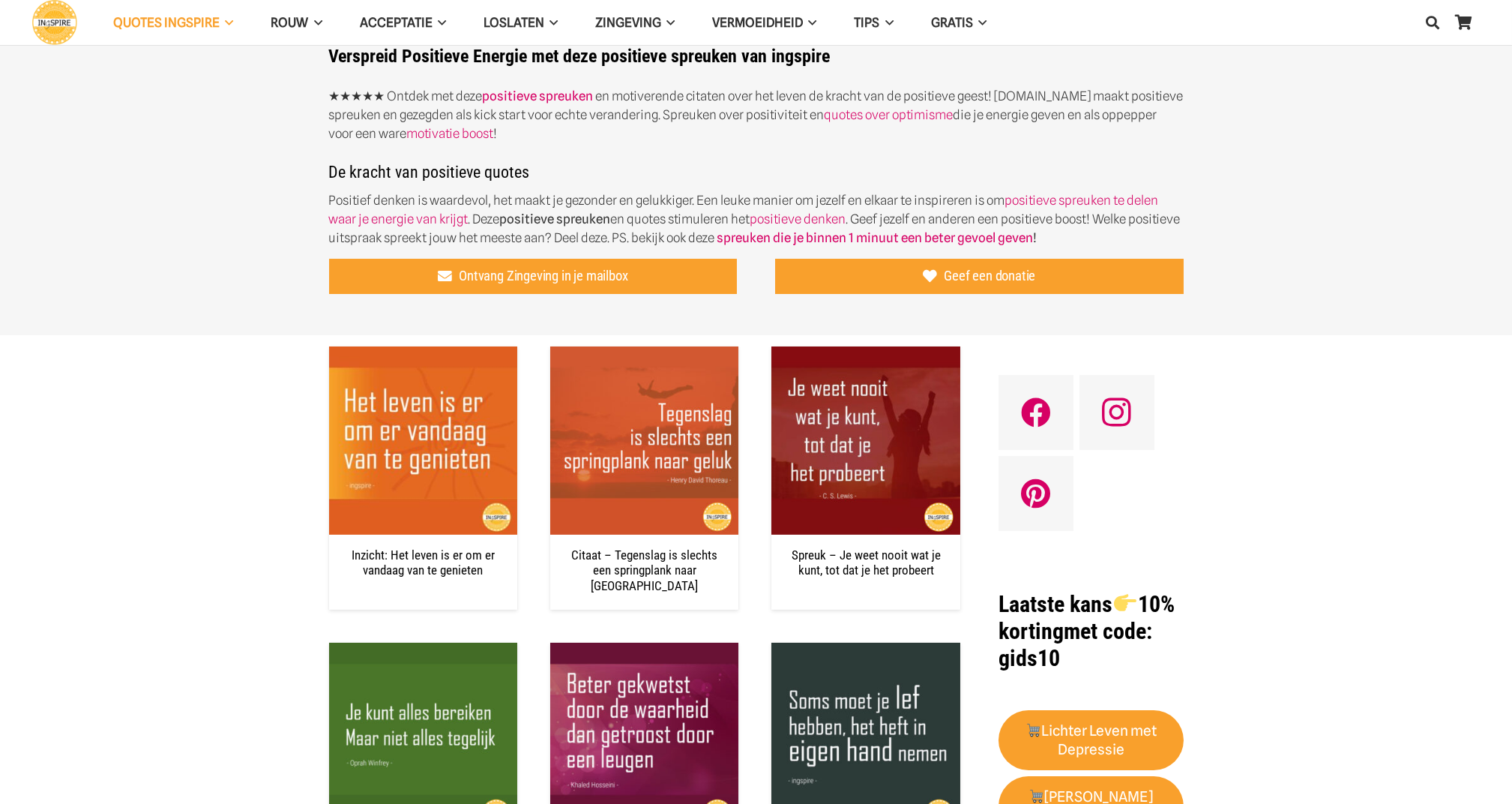
scroll to position [439, 0]
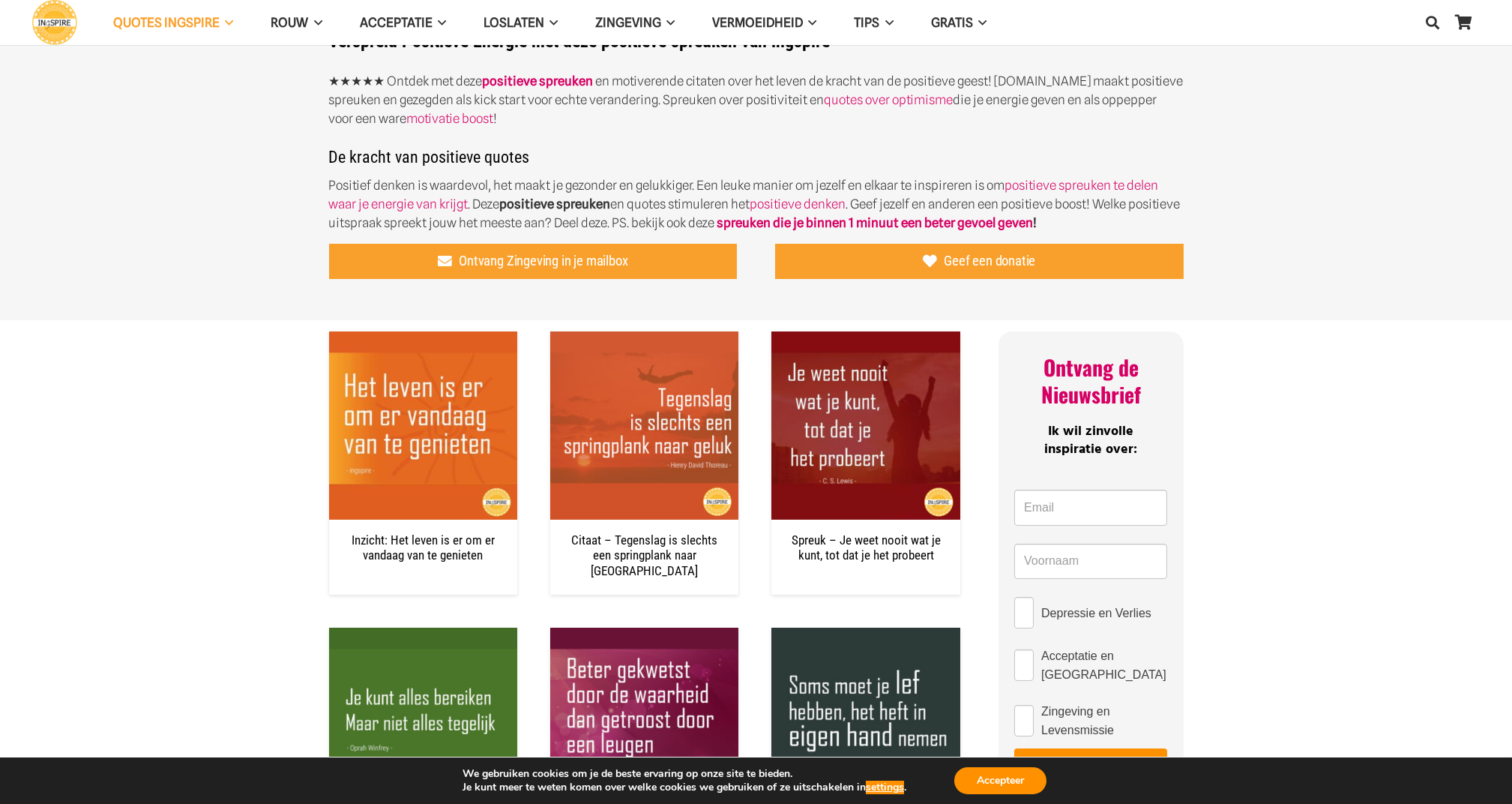
drag, startPoint x: 0, startPoint y: 0, endPoint x: 746, endPoint y: 625, distance: 973.2
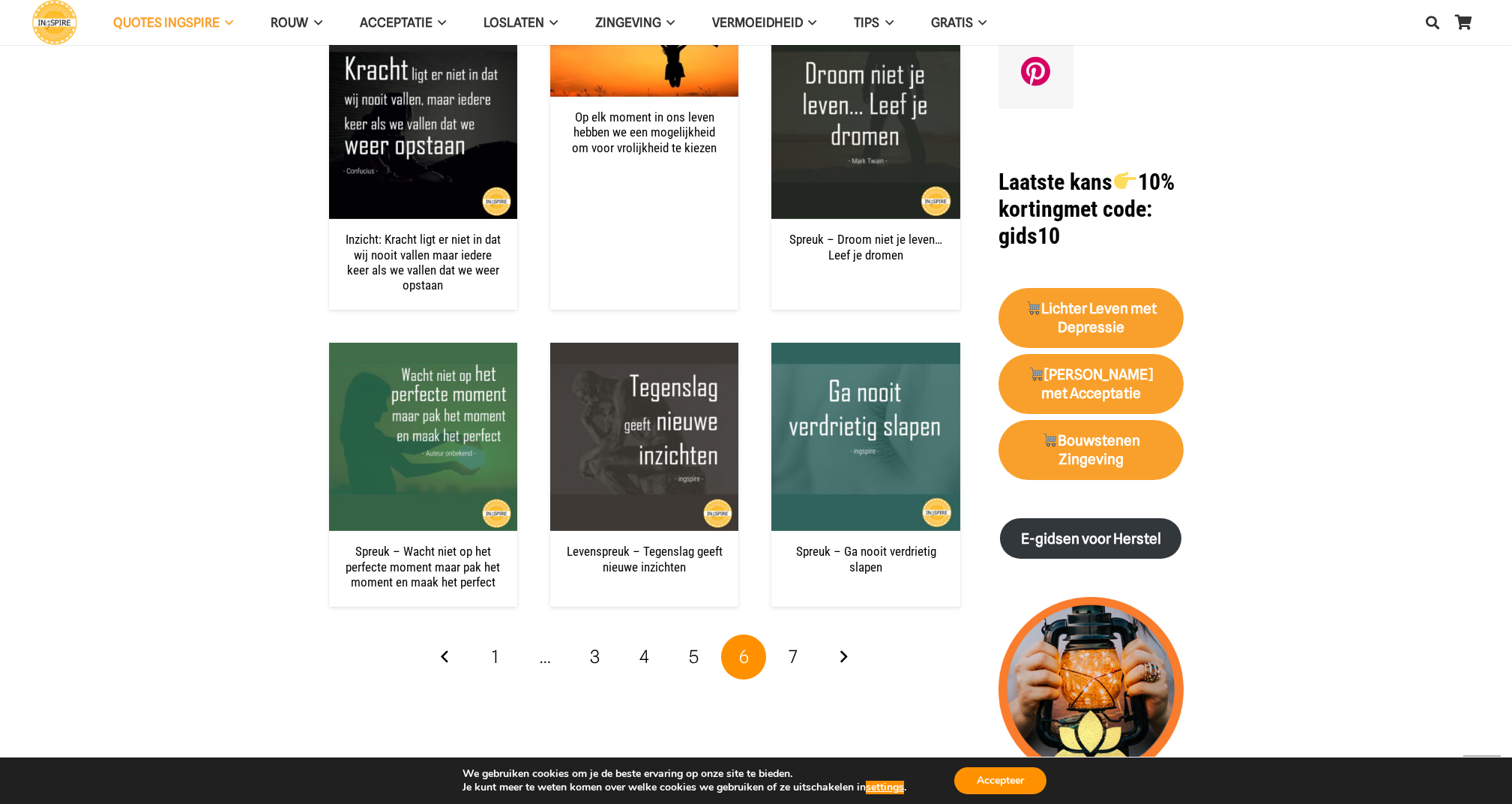
scroll to position [1359, 0]
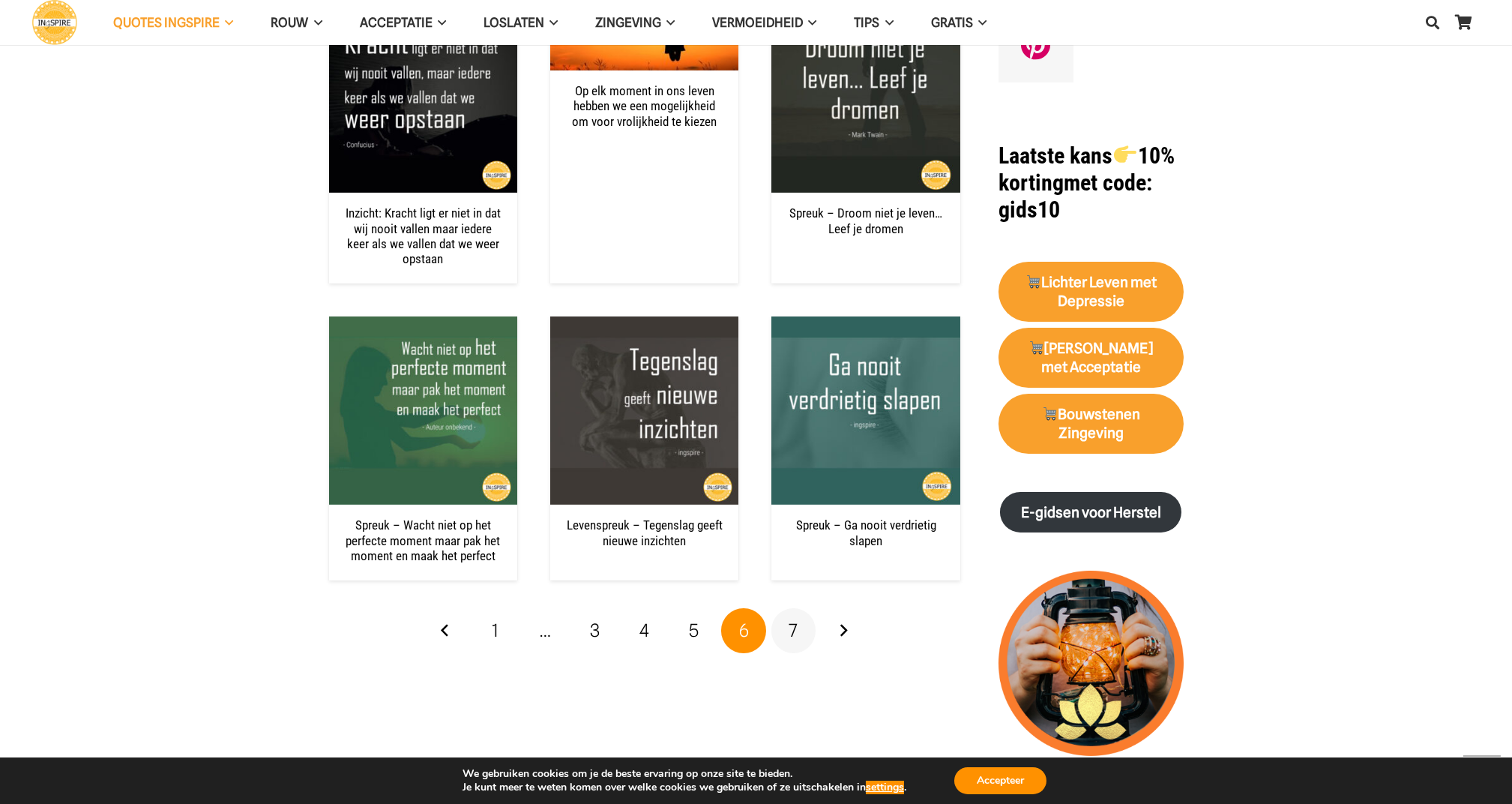
click at [794, 619] on span "7" at bounding box center [793, 630] width 9 height 22
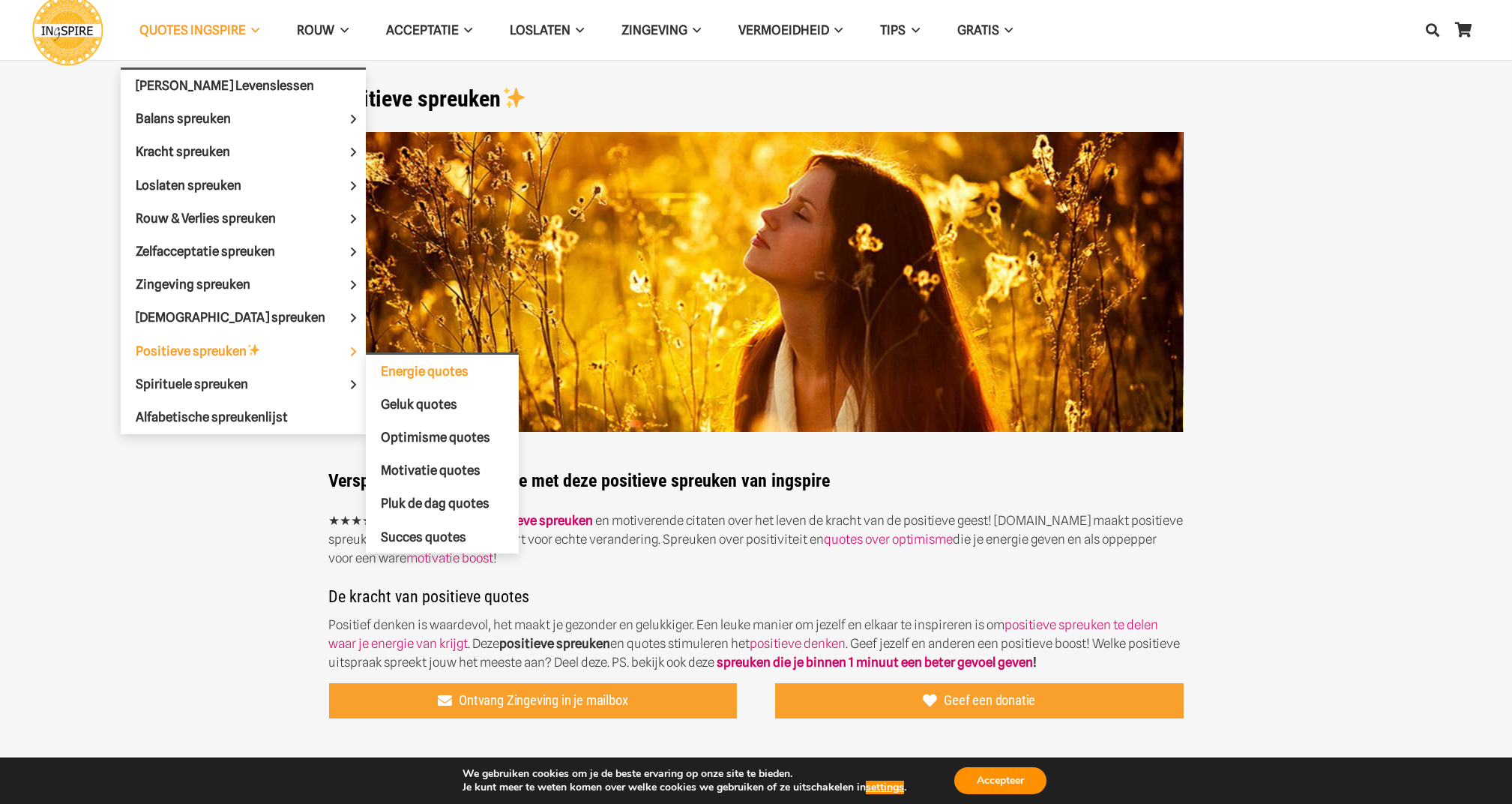
click at [387, 363] on span "Energie quotes" at bounding box center [425, 370] width 88 height 15
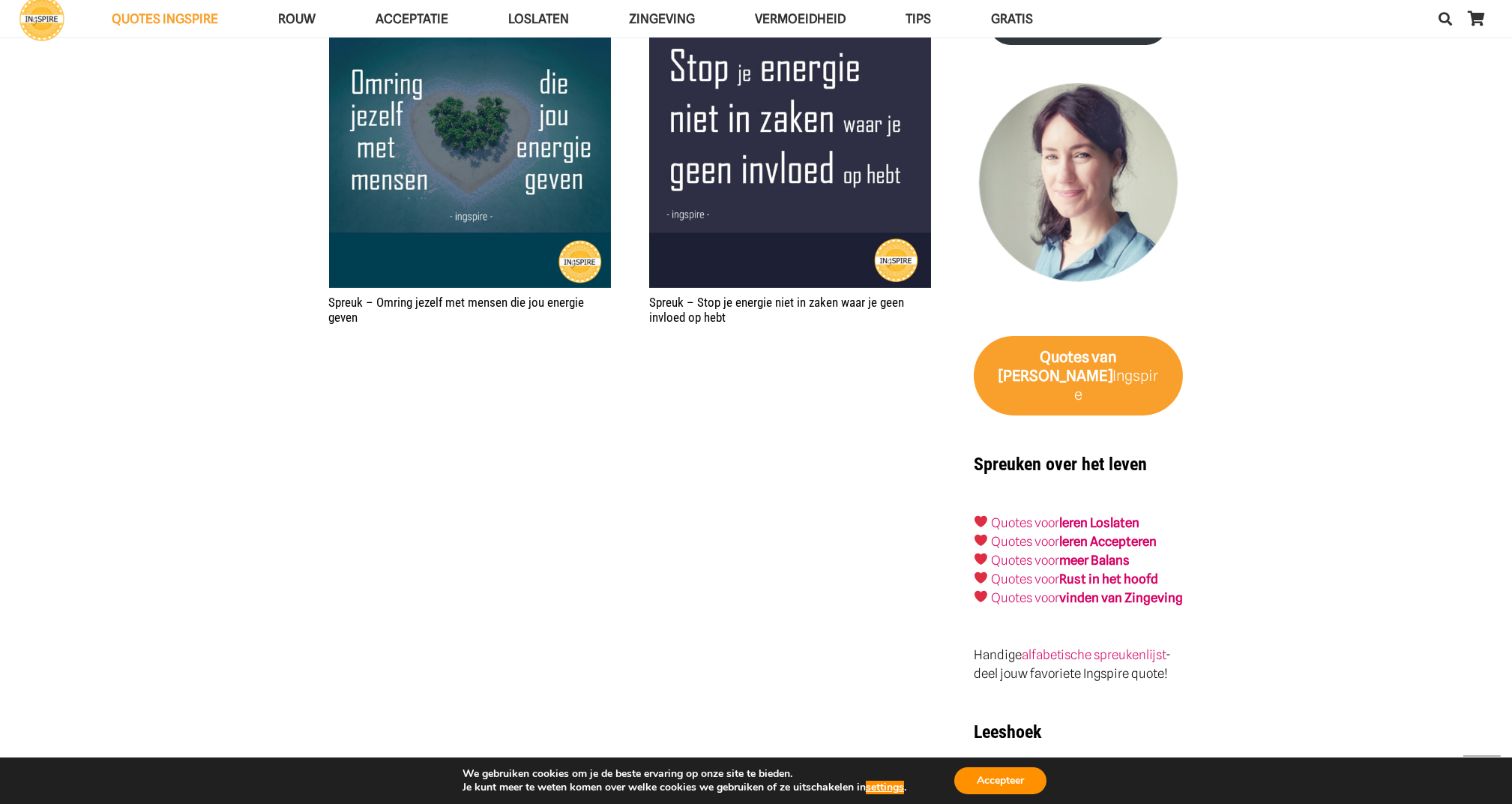
scroll to position [2079, 0]
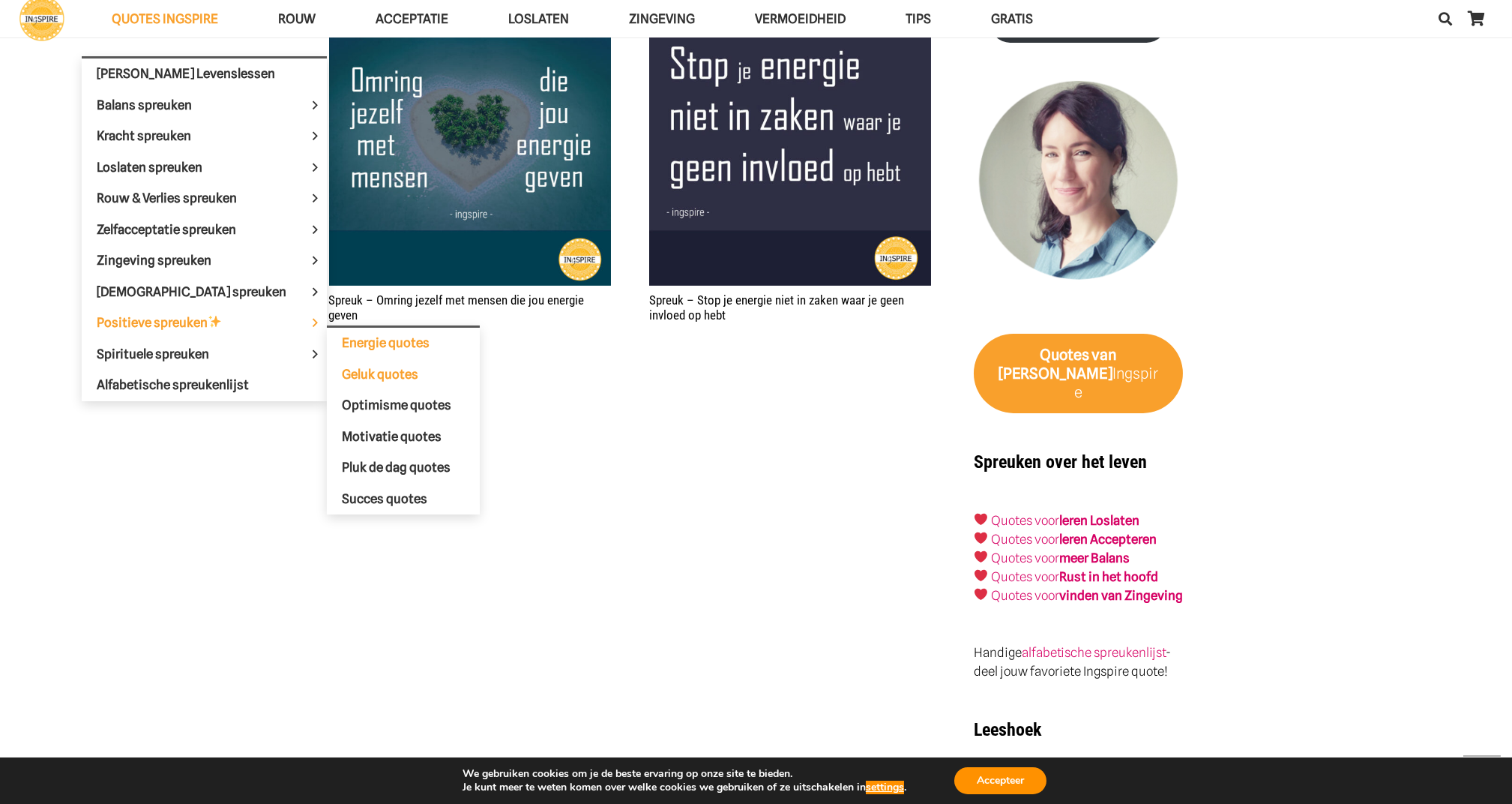
click at [342, 366] on span "Geluk quotes" at bounding box center [380, 373] width 77 height 15
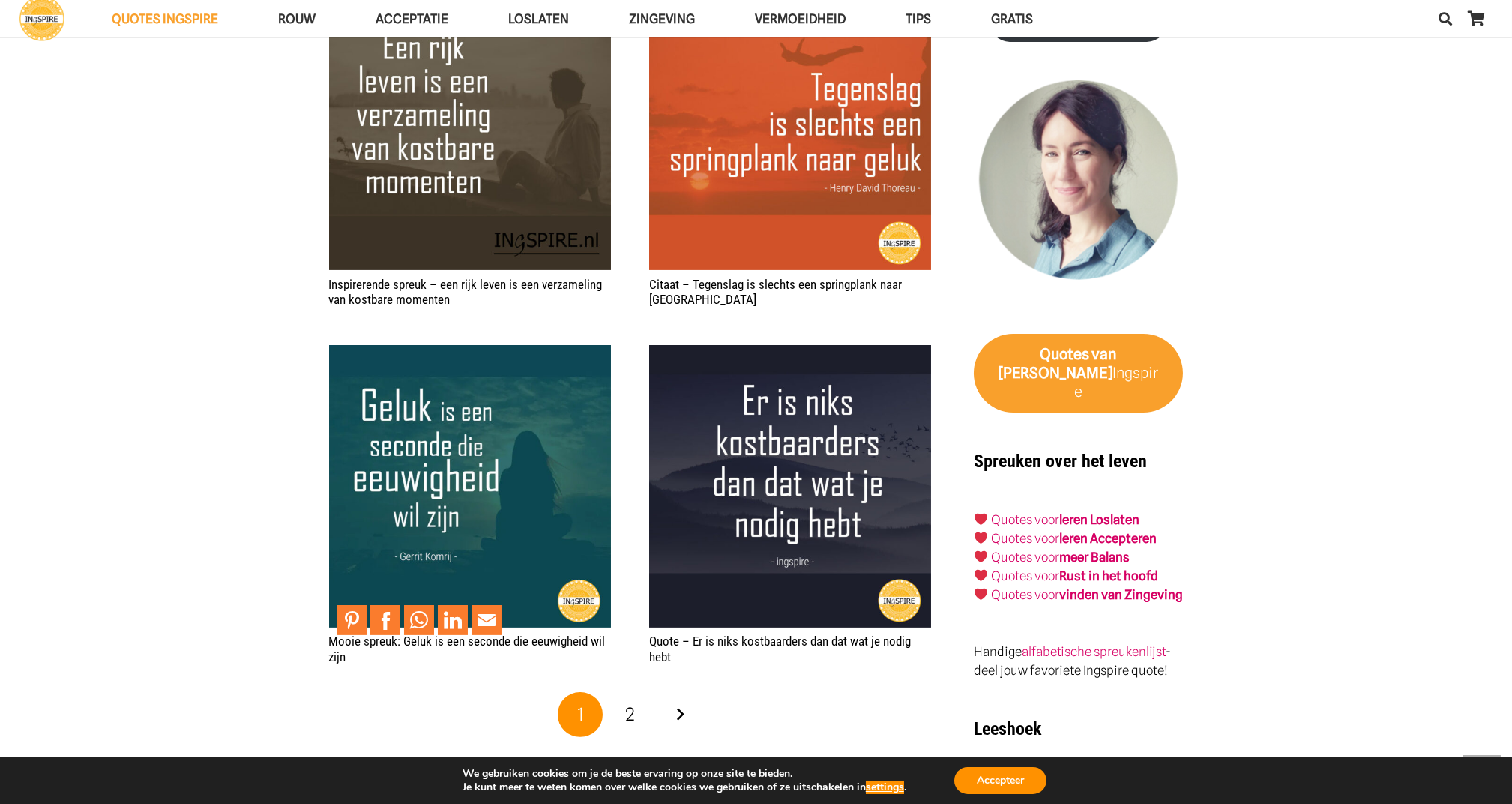
scroll to position [2118, 0]
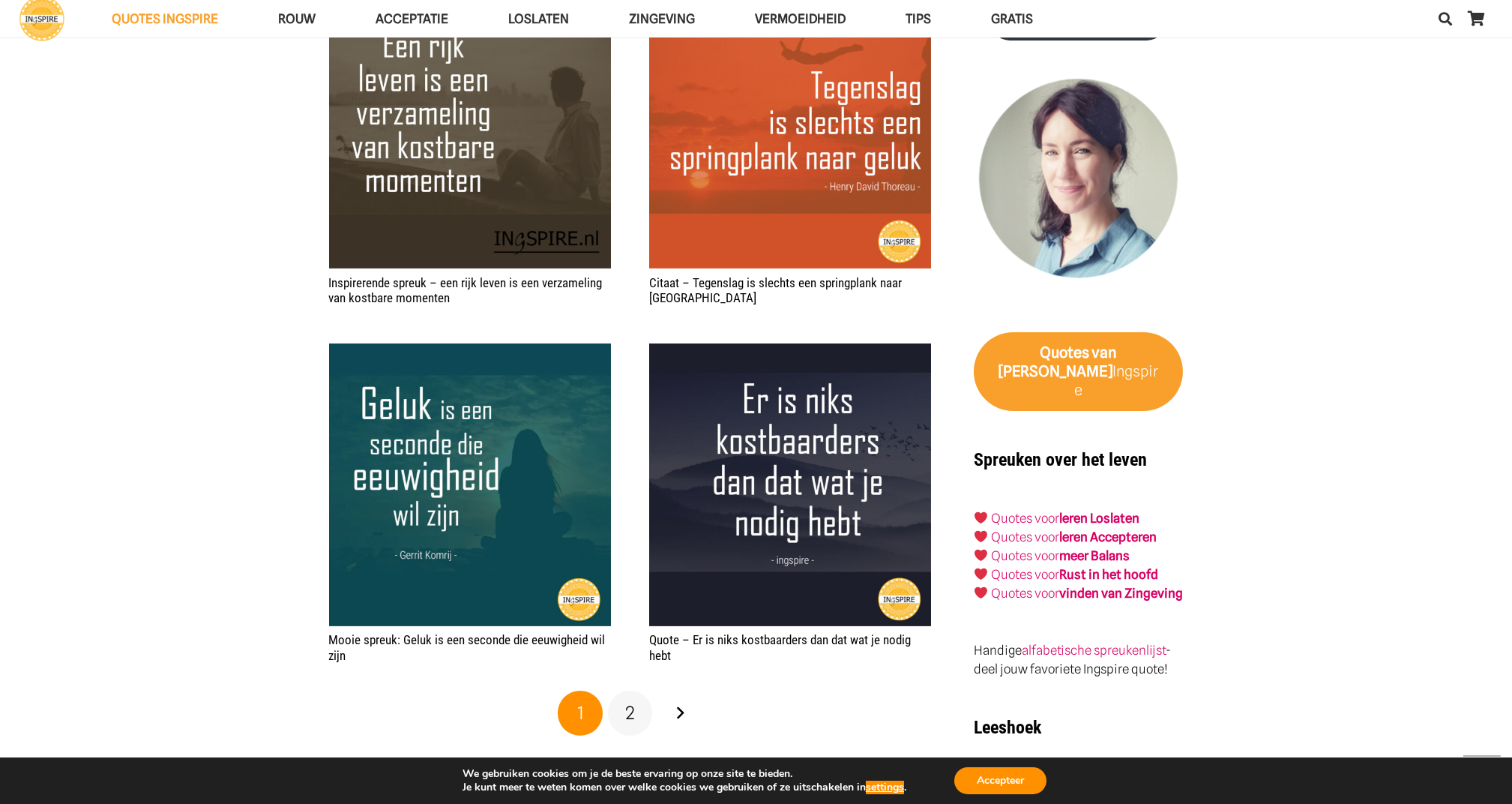
click at [625, 720] on span "2" at bounding box center [630, 712] width 10 height 22
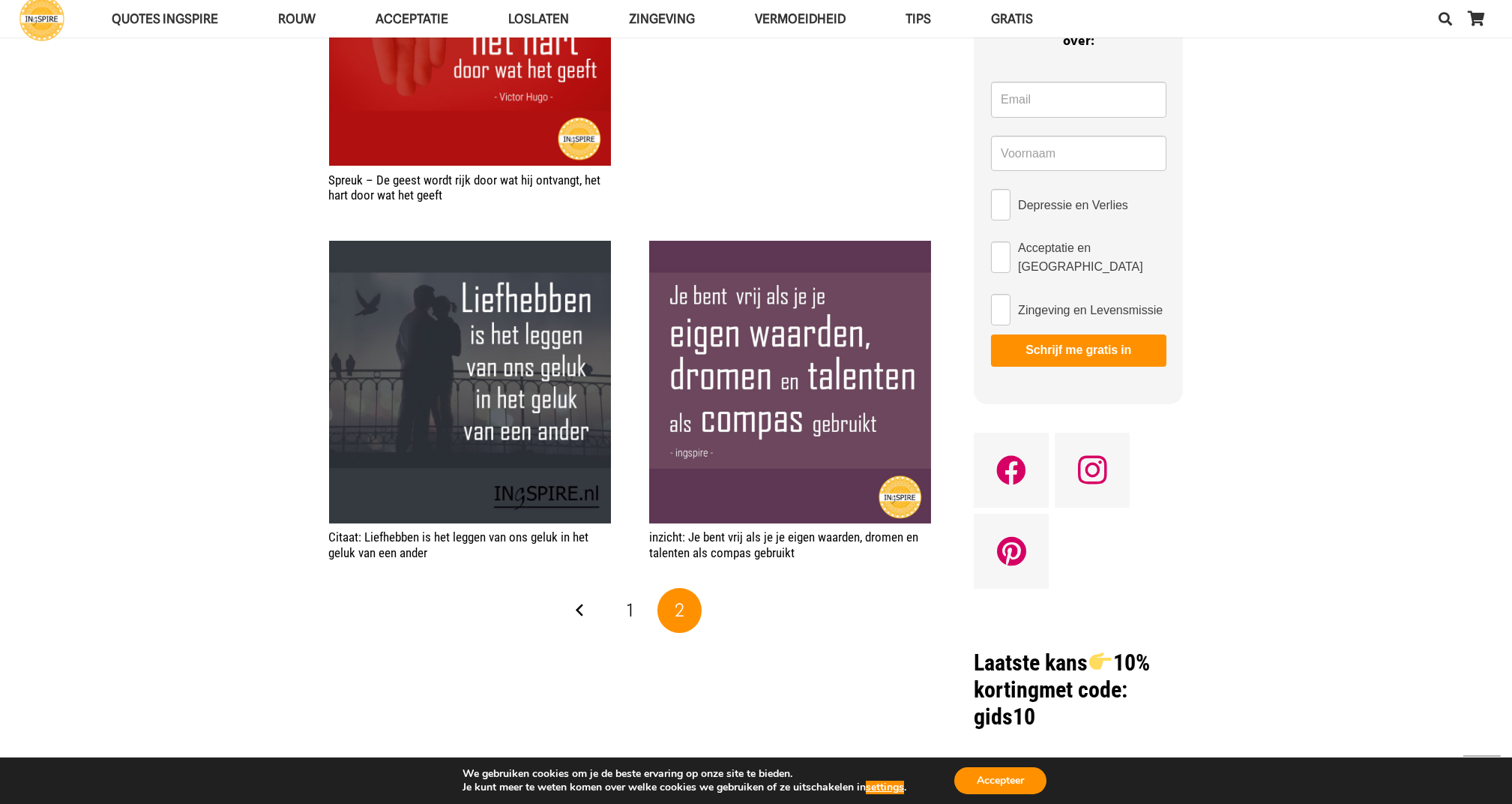
scroll to position [959, 0]
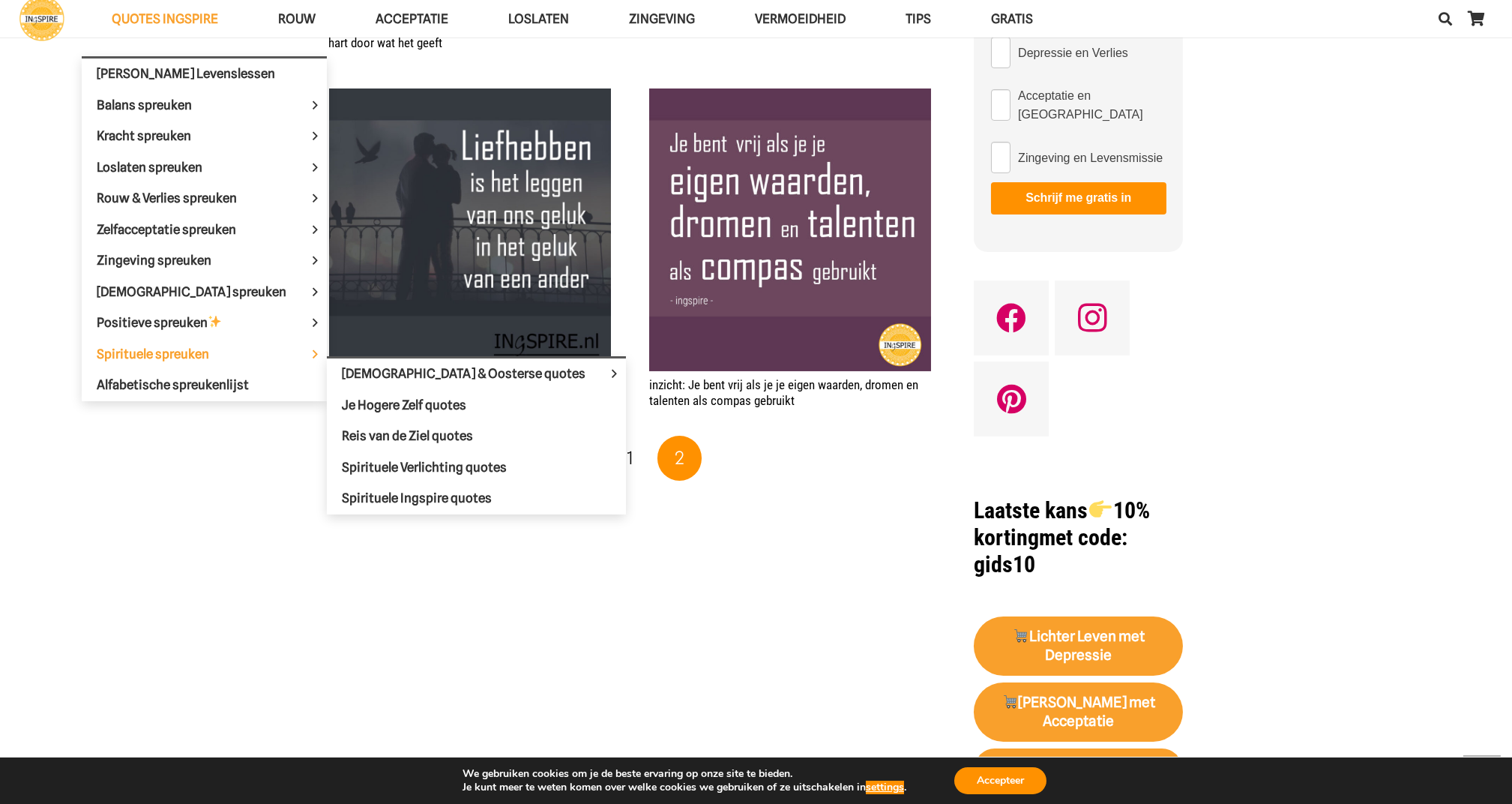
click at [197, 348] on span "Spirituele spreuken" at bounding box center [165, 352] width 138 height 15
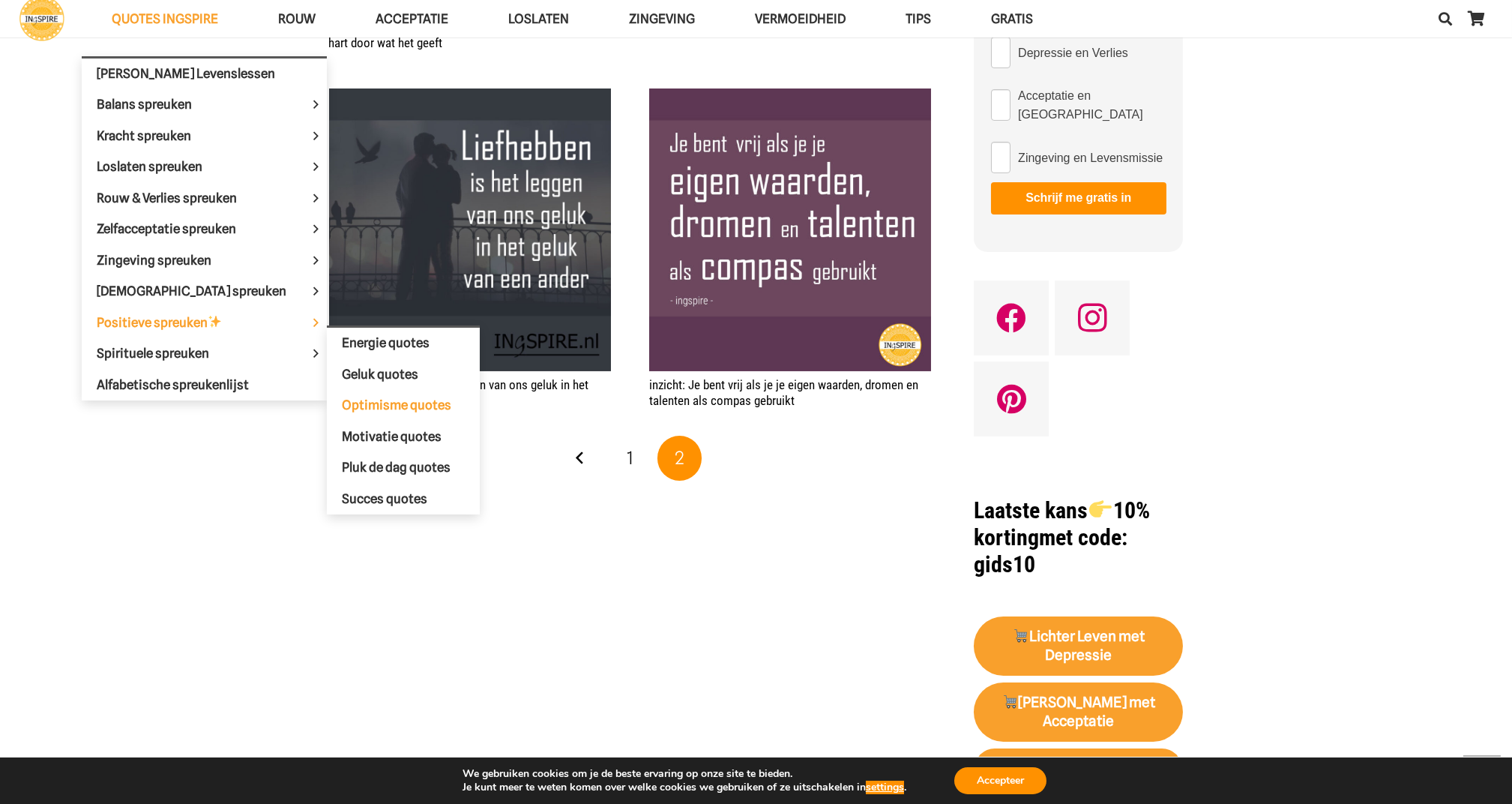
click at [342, 397] on span "Optimisme quotes" at bounding box center [397, 404] width 109 height 15
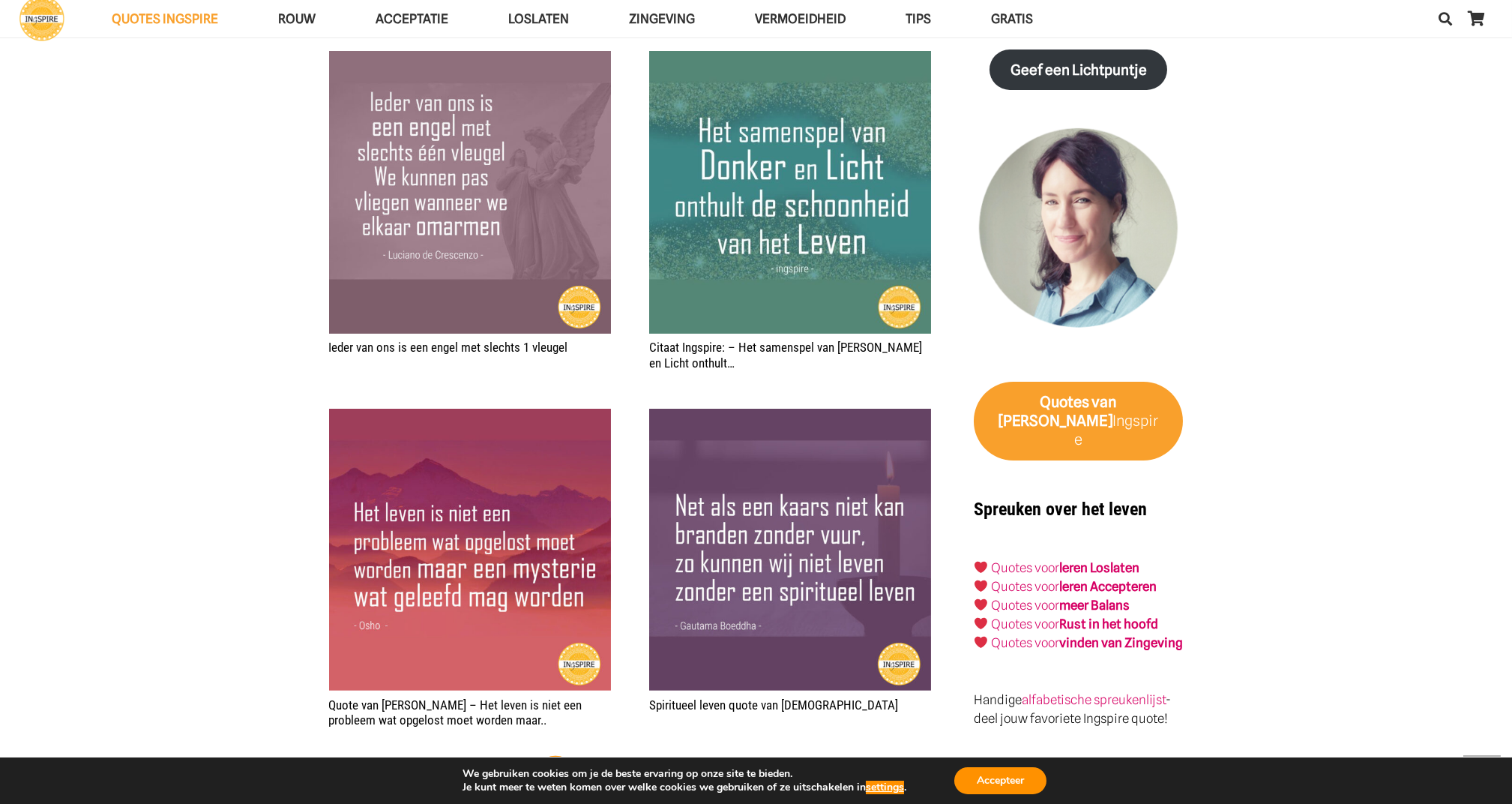
scroll to position [2239, 0]
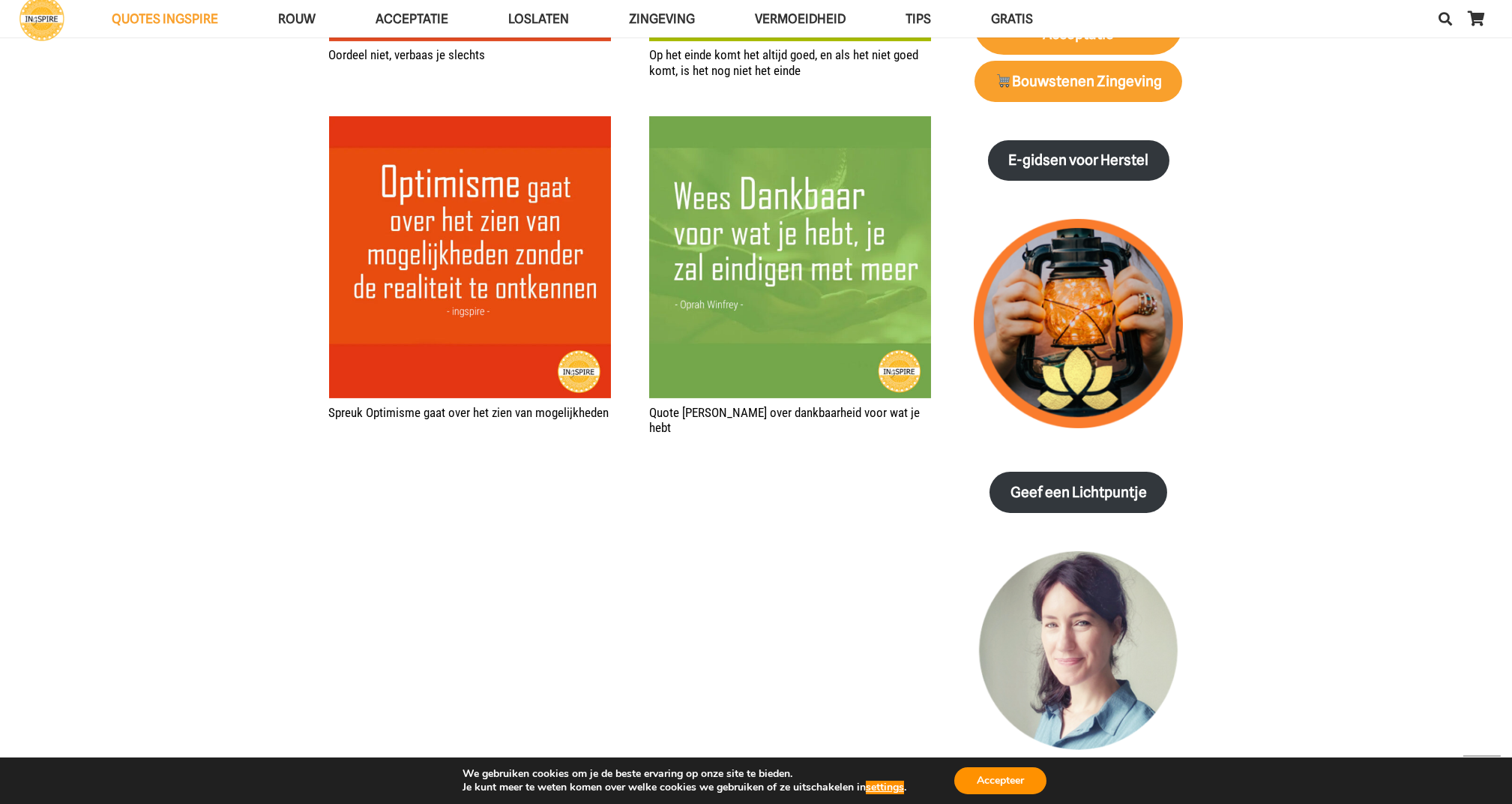
scroll to position [1799, 0]
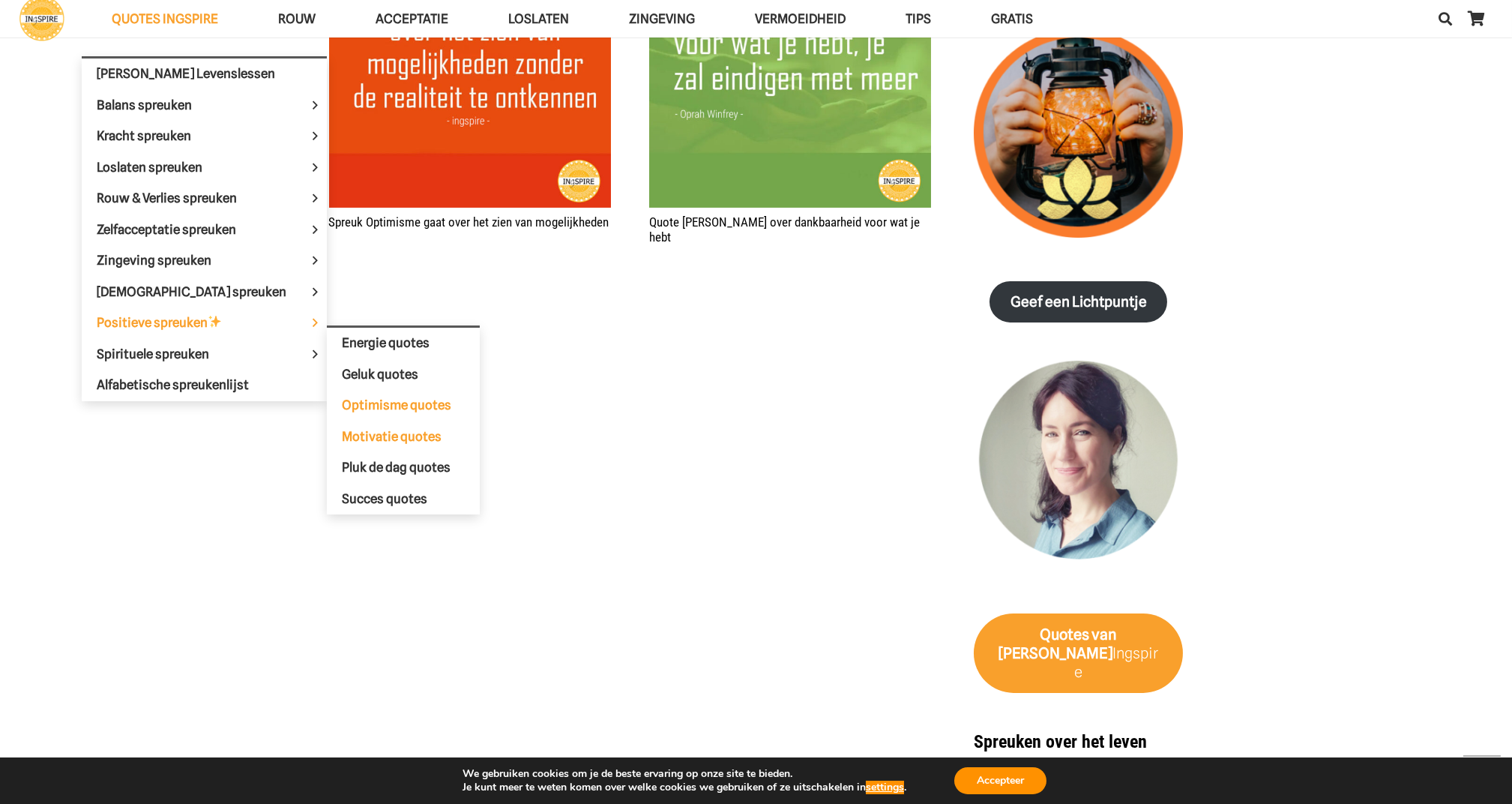
click at [342, 428] on span "Motivatie quotes" at bounding box center [392, 435] width 99 height 15
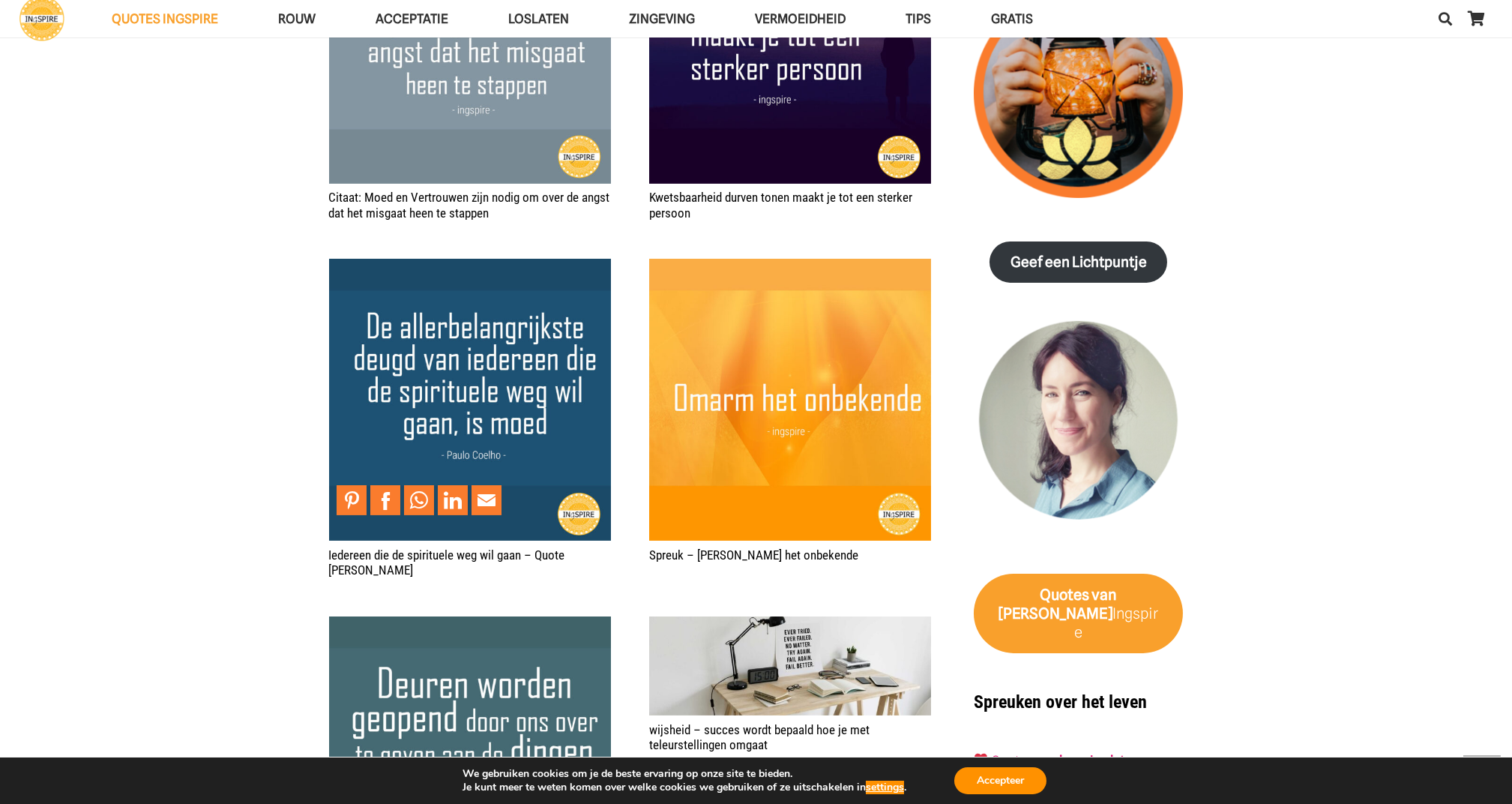
scroll to position [1799, 0]
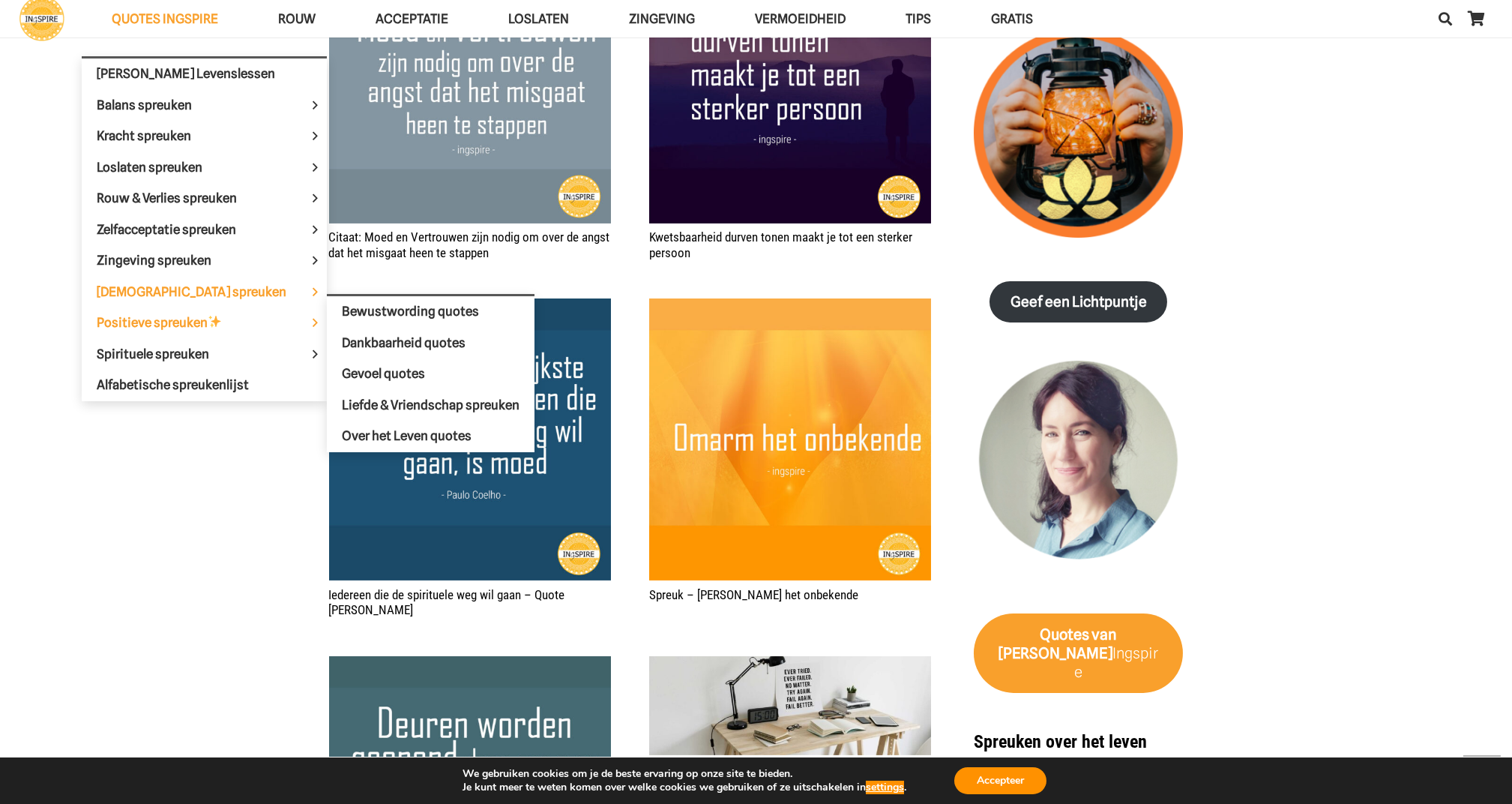
click at [175, 284] on span "[DEMOGRAPHIC_DATA] spreuken" at bounding box center [204, 291] width 215 height 15
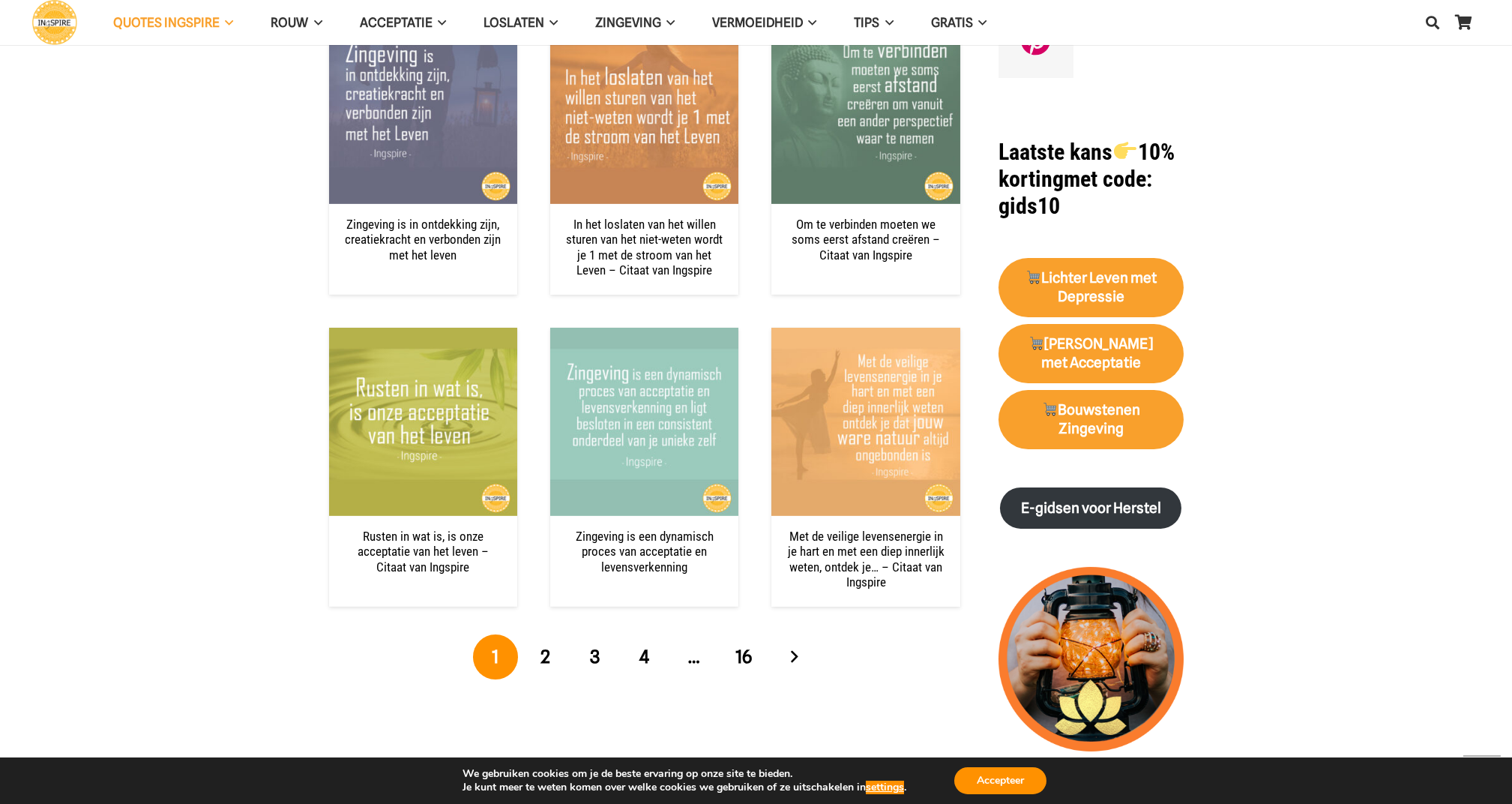
scroll to position [1359, 0]
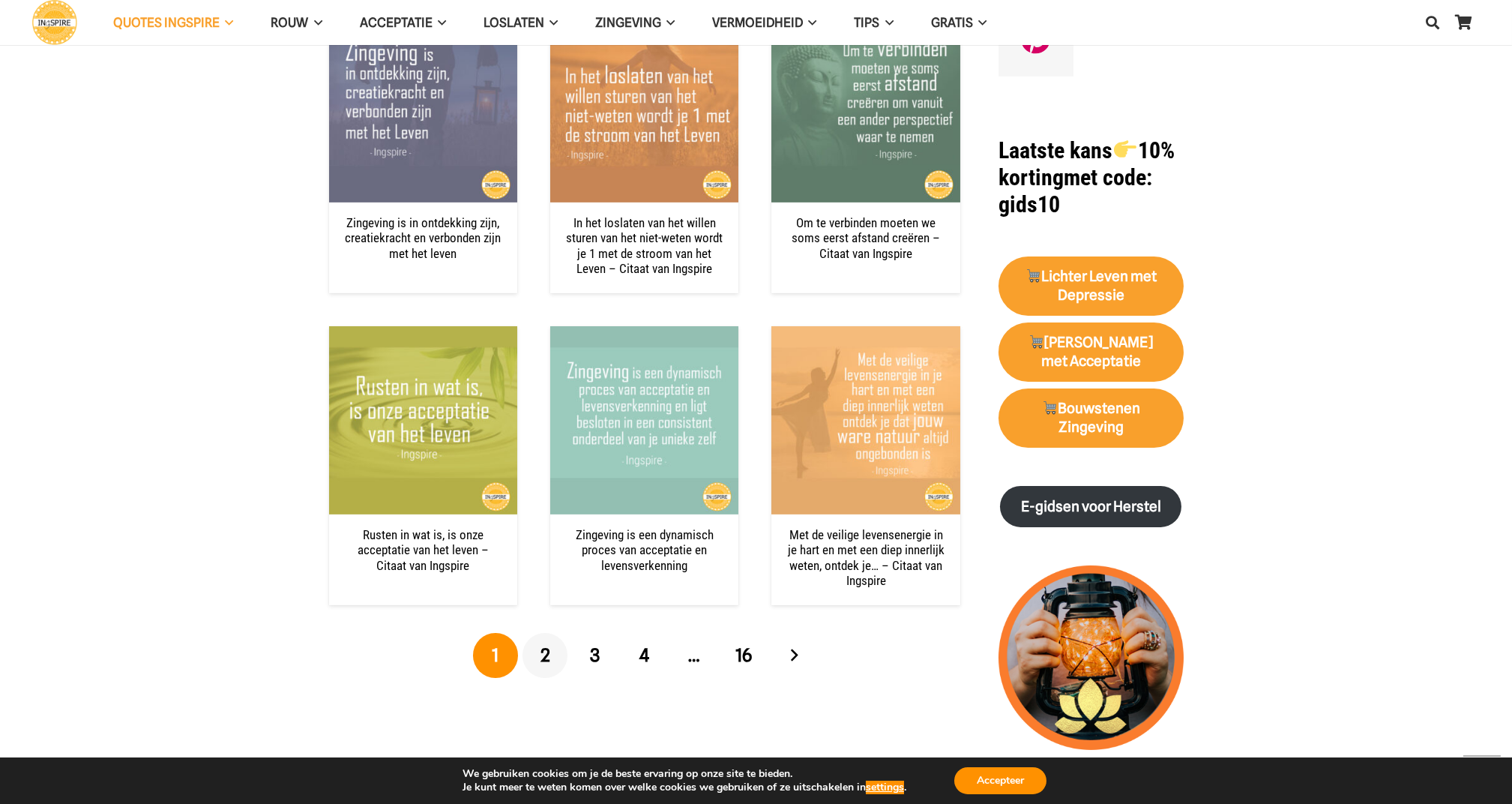
click at [545, 654] on span "2" at bounding box center [545, 655] width 10 height 22
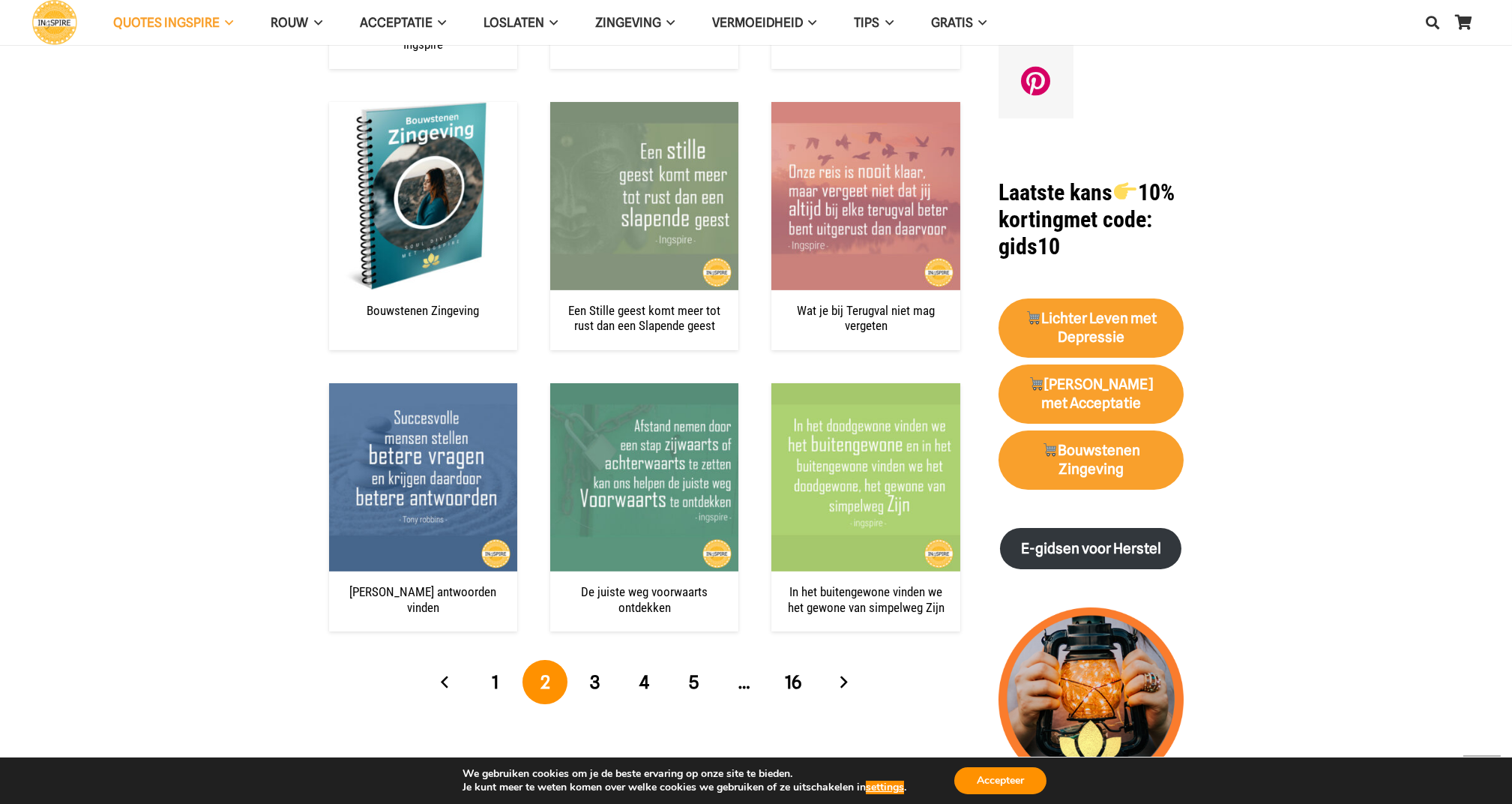
scroll to position [1319, 0]
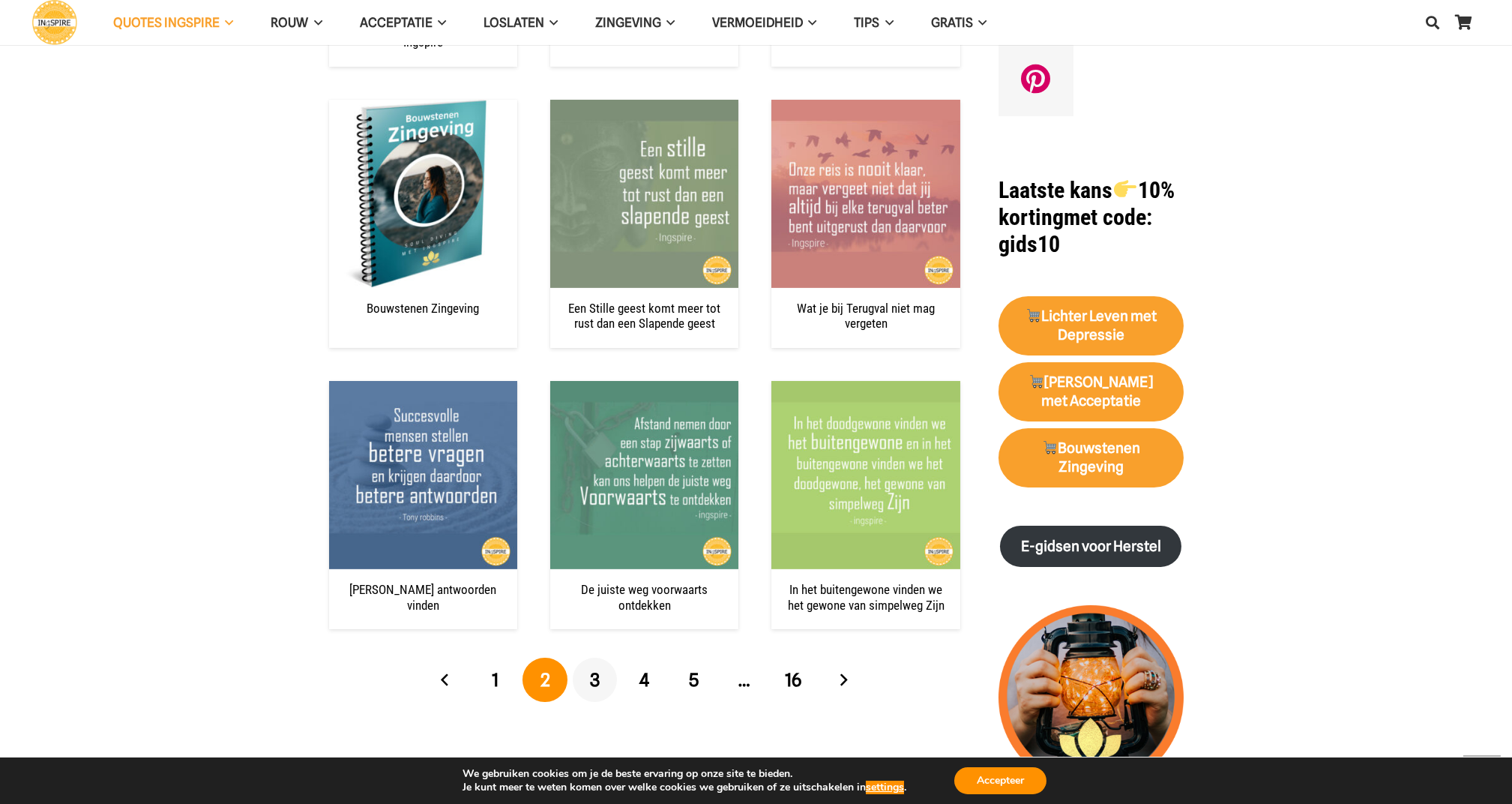
click at [598, 670] on span "3" at bounding box center [595, 680] width 10 height 22
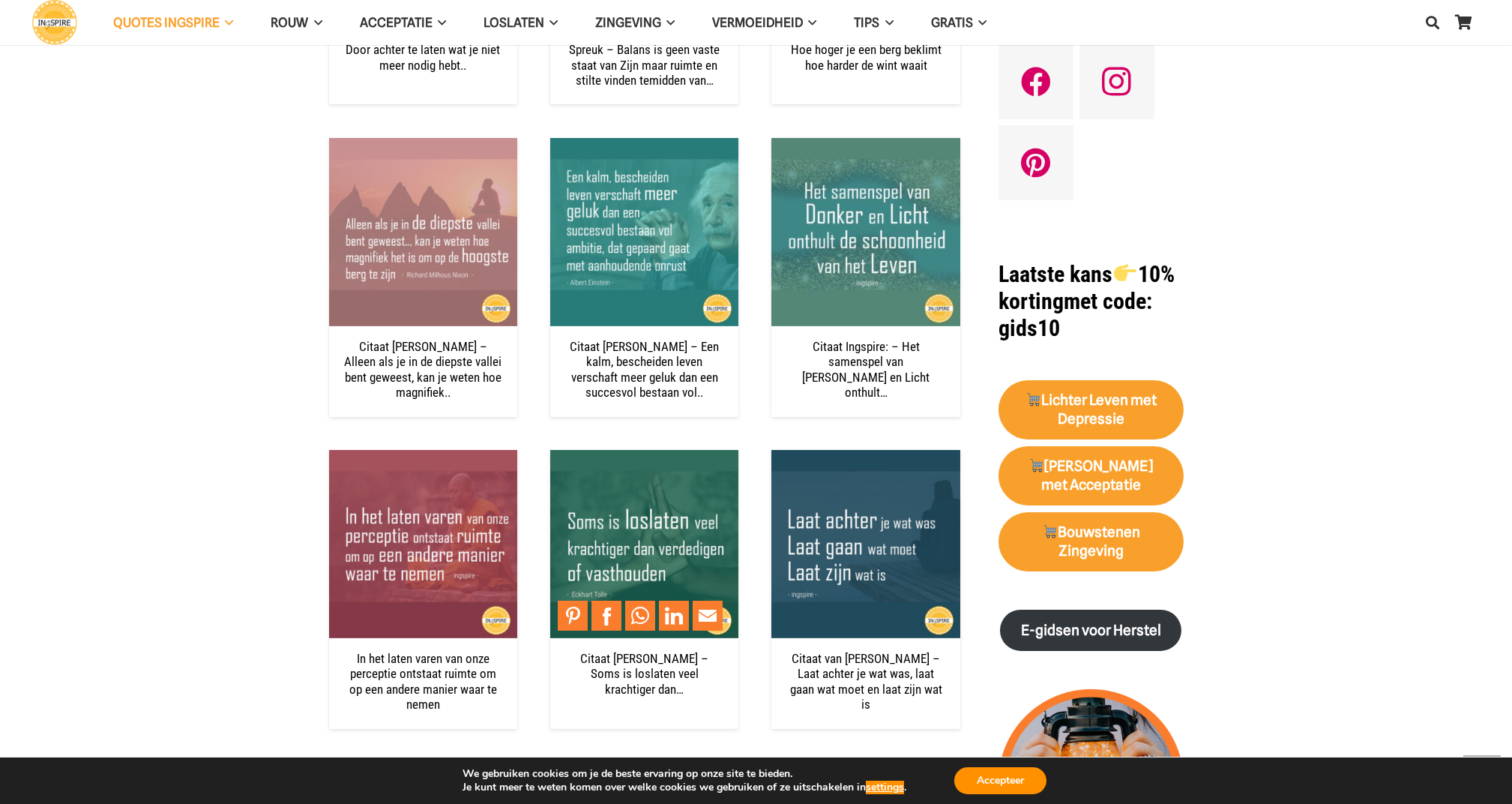
scroll to position [1239, 0]
